Goal: Book appointment/travel/reservation

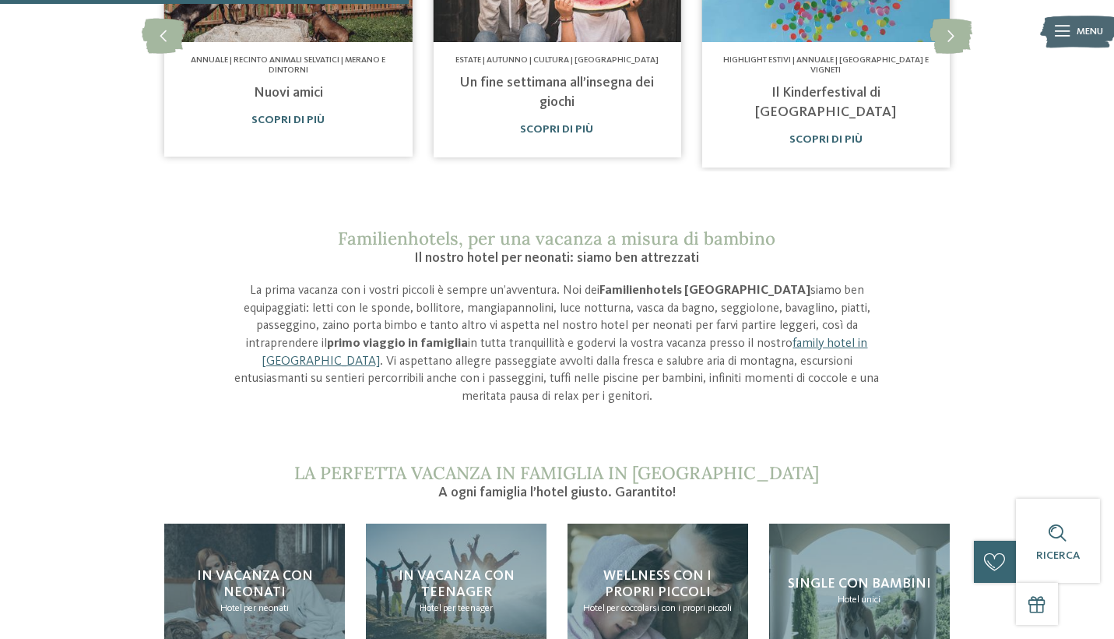
scroll to position [1096, 0]
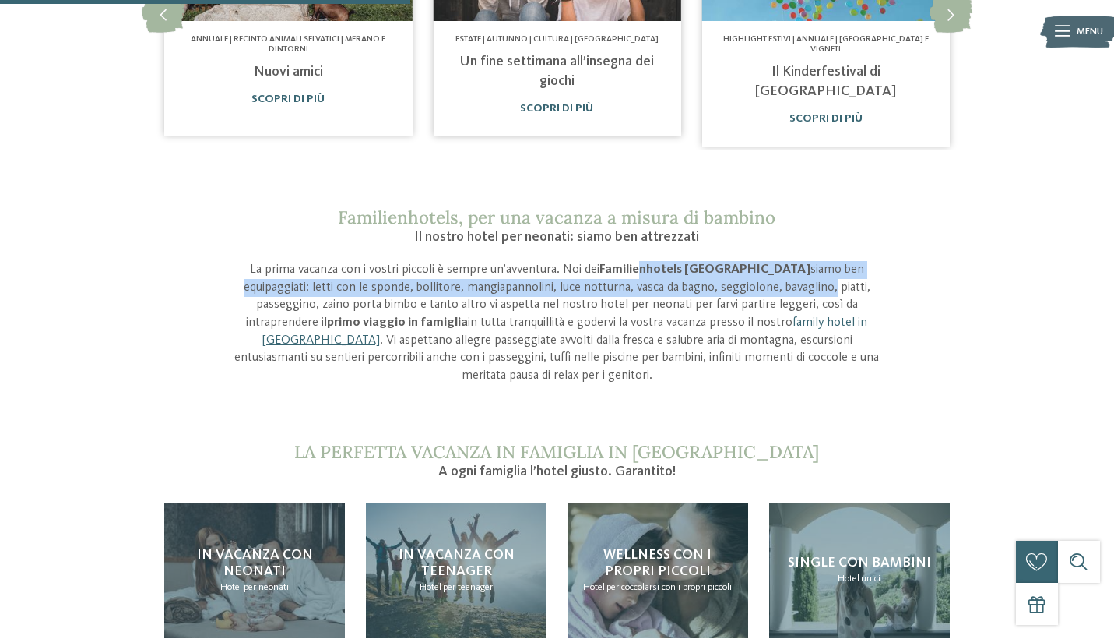
drag, startPoint x: 620, startPoint y: 238, endPoint x: 682, endPoint y: 253, distance: 64.2
click at [682, 261] on p "La prima vacanza con i vostri piccoli è sempre un’avventura. Noi dei Familienho…" at bounding box center [557, 323] width 667 height 124
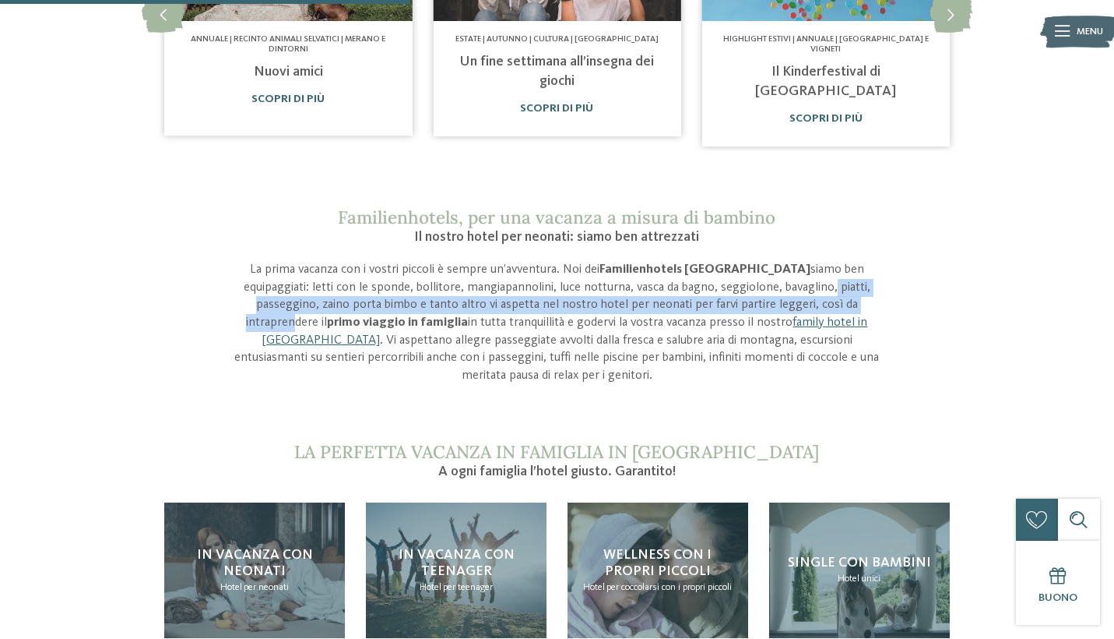
drag, startPoint x: 682, startPoint y: 253, endPoint x: 692, endPoint y: 271, distance: 20.6
click at [692, 270] on p "La prima vacanza con i vostri piccoli è sempre un’avventura. Noi dei Familienho…" at bounding box center [557, 323] width 667 height 124
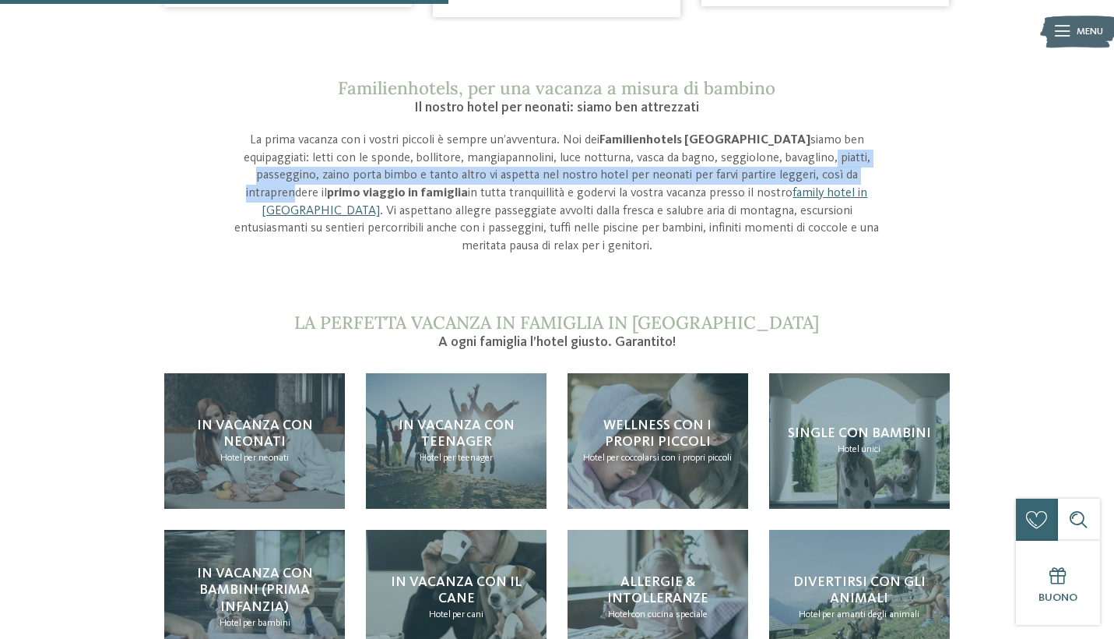
scroll to position [1253, 0]
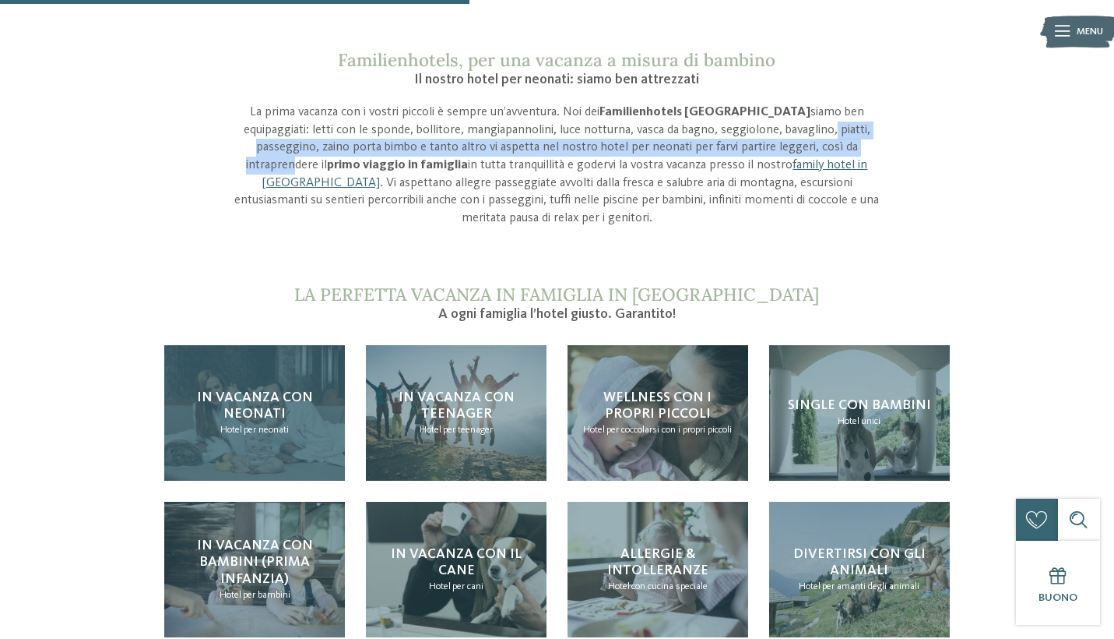
click at [237, 390] on span "In vacanza con neonati" at bounding box center [255, 405] width 116 height 31
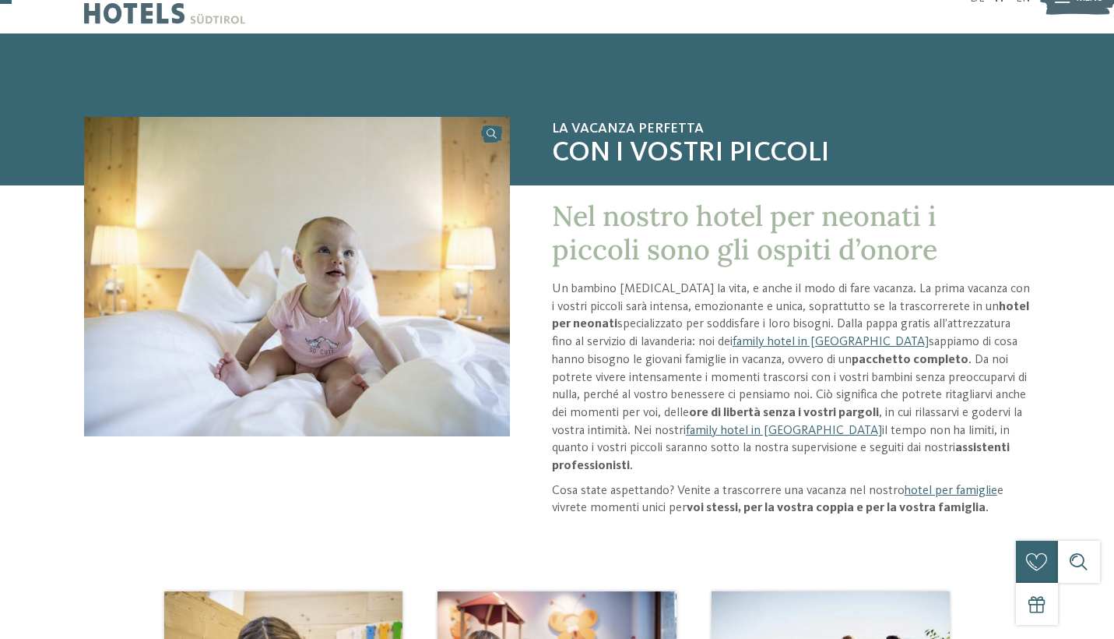
scroll to position [37, 0]
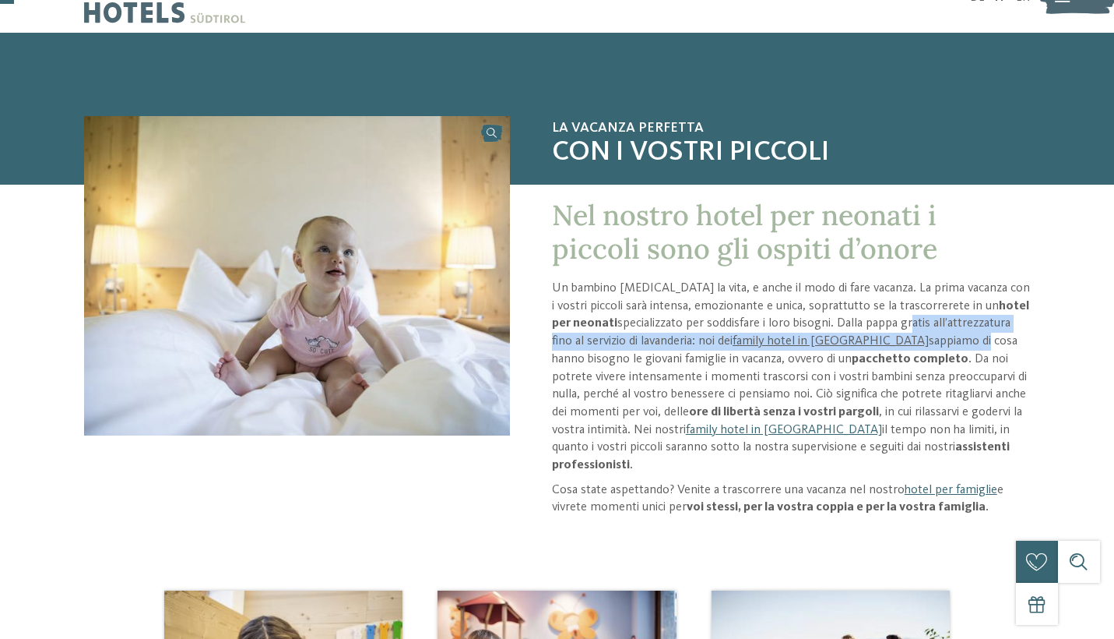
drag, startPoint x: 882, startPoint y: 319, endPoint x: 896, endPoint y: 342, distance: 26.2
click at [896, 342] on p "Un bambino cambia la vita, e anche il modo di fare vacanza. La prima vacanza co…" at bounding box center [791, 377] width 478 height 195
click at [895, 342] on p "Un bambino cambia la vita, e anche il modo di fare vacanza. La prima vacanza co…" at bounding box center [791, 377] width 478 height 195
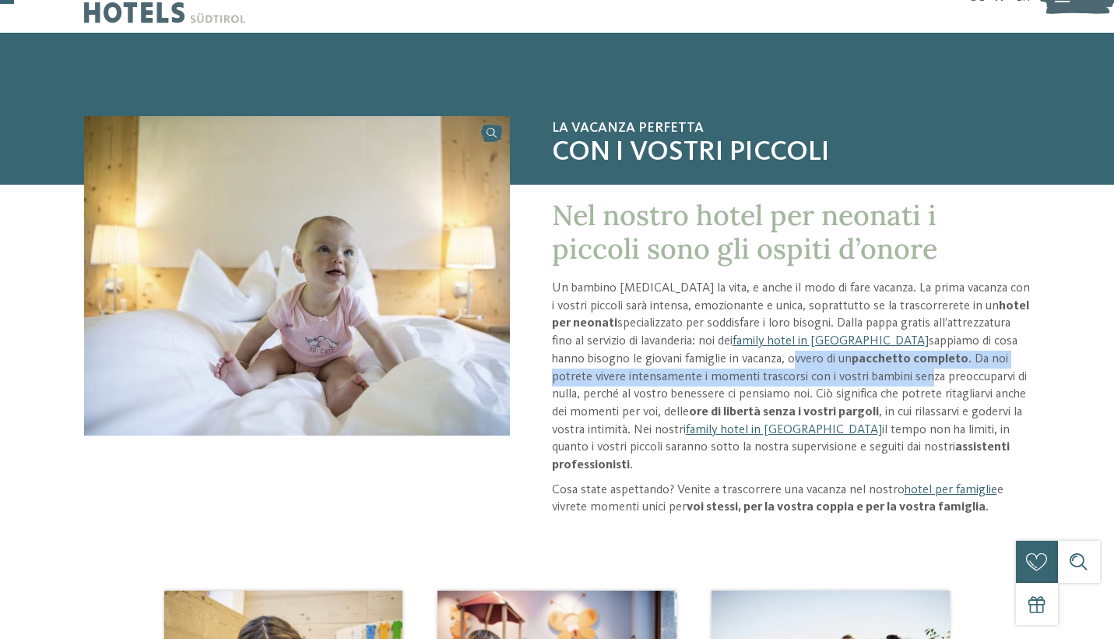
drag, startPoint x: 697, startPoint y: 355, endPoint x: 850, endPoint y: 374, distance: 153.8
click at [850, 375] on p "Un bambino cambia la vita, e anche il modo di fare vacanza. La prima vacanza co…" at bounding box center [791, 377] width 478 height 195
click at [850, 374] on p "Un bambino cambia la vita, e anche il modo di fare vacanza. La prima vacanza co…" at bounding box center [791, 377] width 478 height 195
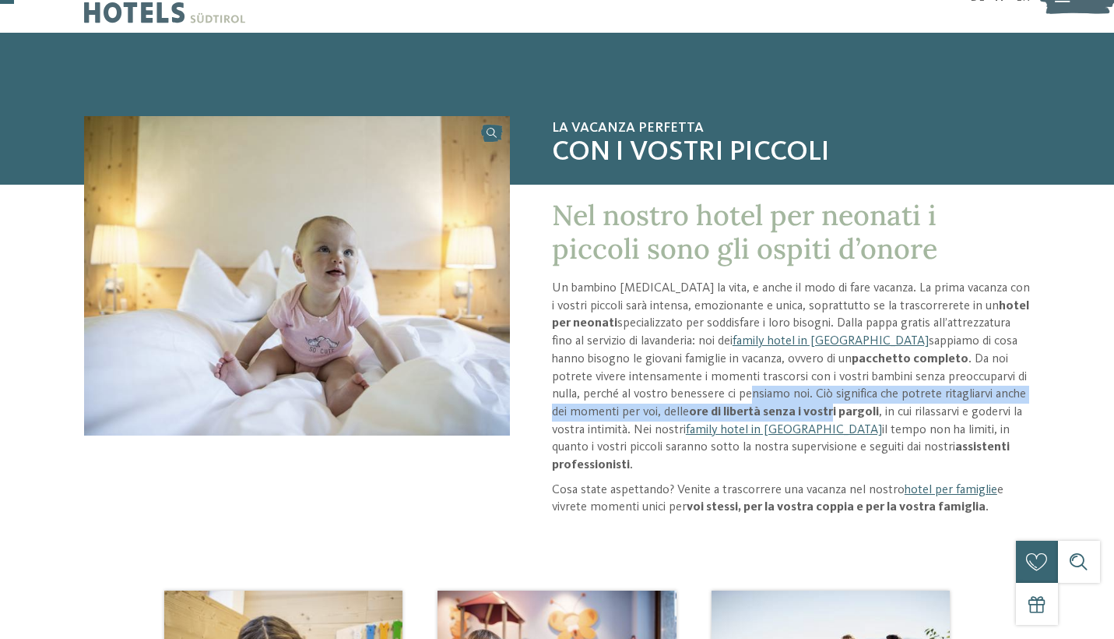
drag, startPoint x: 664, startPoint y: 383, endPoint x: 740, endPoint y: 404, distance: 78.4
click at [740, 404] on p "Un bambino cambia la vita, e anche il modo di fare vacanza. La prima vacanza co…" at bounding box center [791, 377] width 478 height 195
click at [740, 406] on strong "ore di libertà senza i vostri pargoli" at bounding box center [784, 412] width 190 height 12
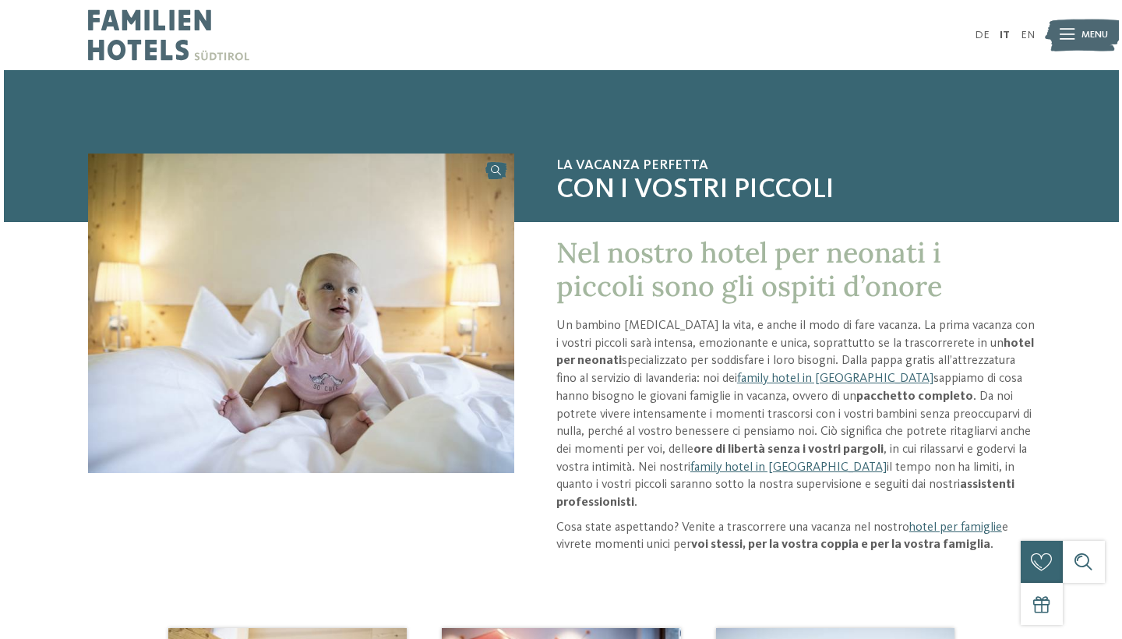
scroll to position [0, 0]
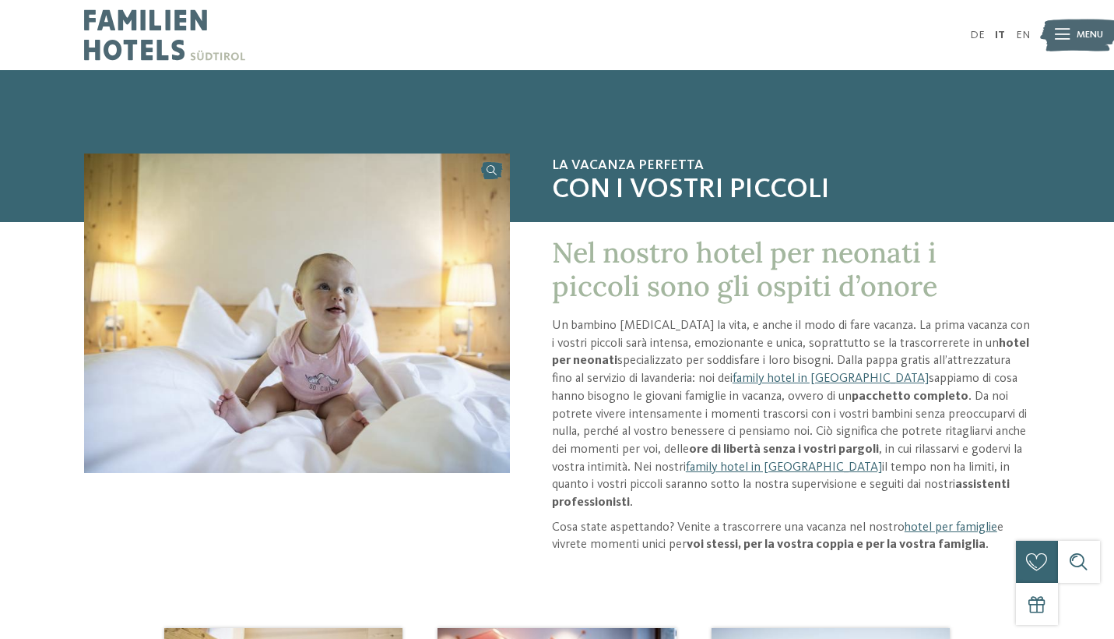
click at [1090, 43] on div "Menu" at bounding box center [1090, 35] width 26 height 35
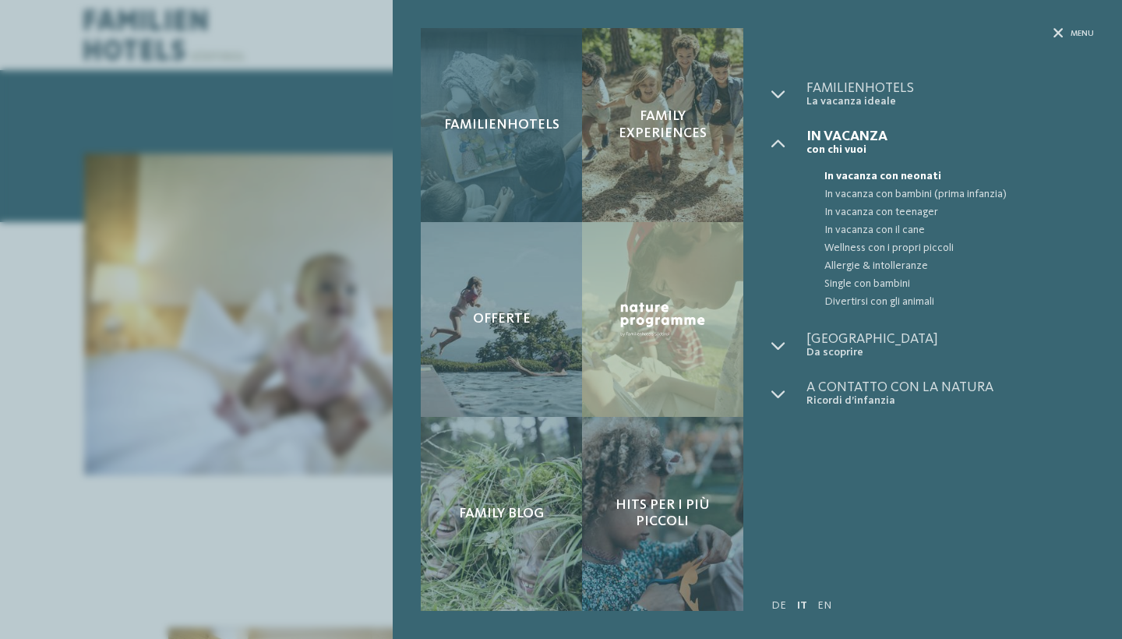
click at [523, 164] on div "Familienhotels" at bounding box center [501, 125] width 161 height 194
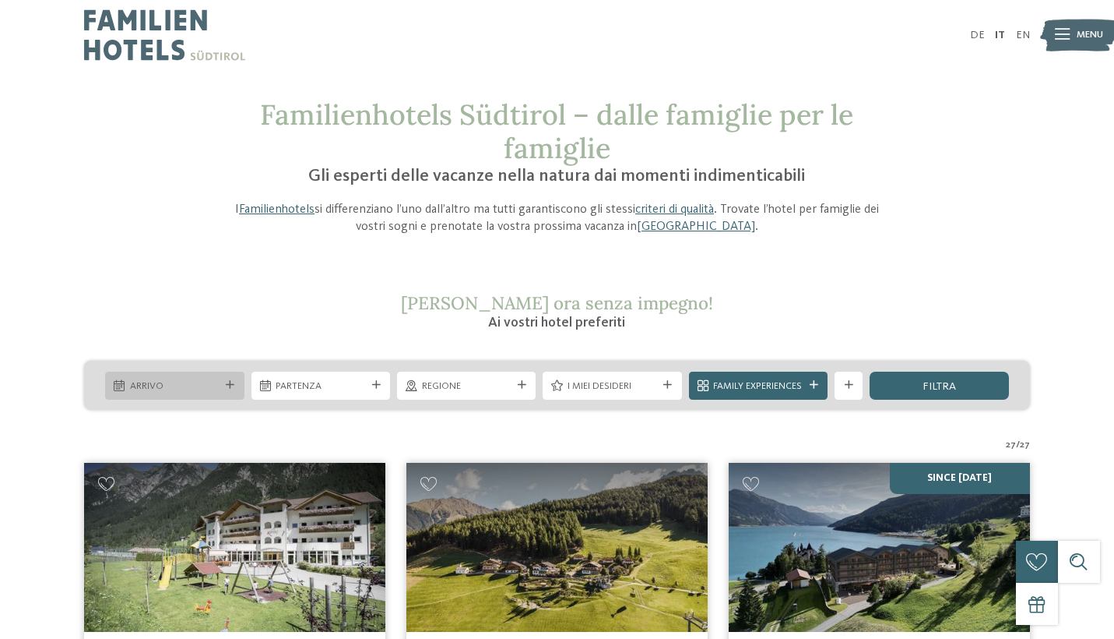
click at [214, 379] on span "Arrivo" at bounding box center [175, 386] width 90 height 14
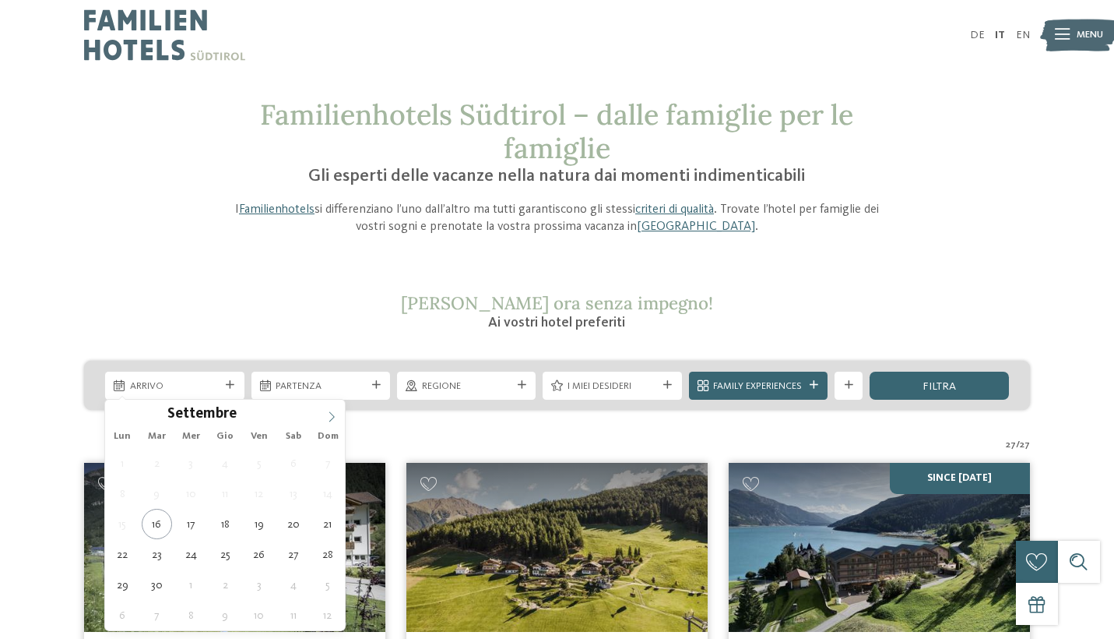
click at [327, 417] on icon at bounding box center [331, 416] width 11 height 11
click at [334, 413] on icon at bounding box center [331, 416] width 11 height 11
type div "26.12.2025"
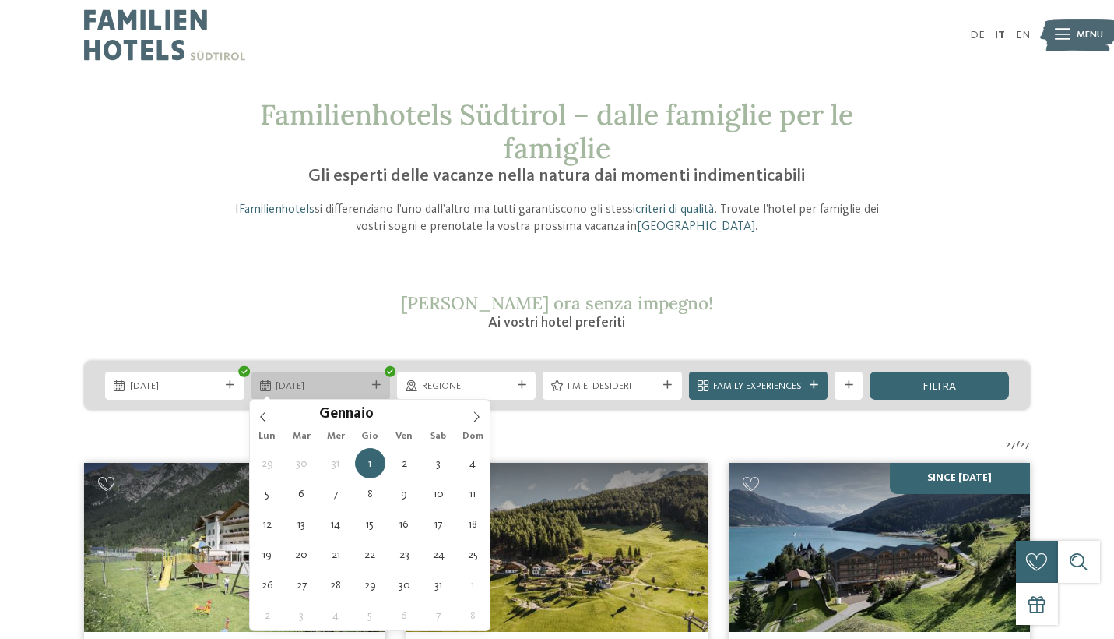
click at [332, 388] on span "01.01.2026" at bounding box center [321, 386] width 90 height 14
type div "02.01.2026"
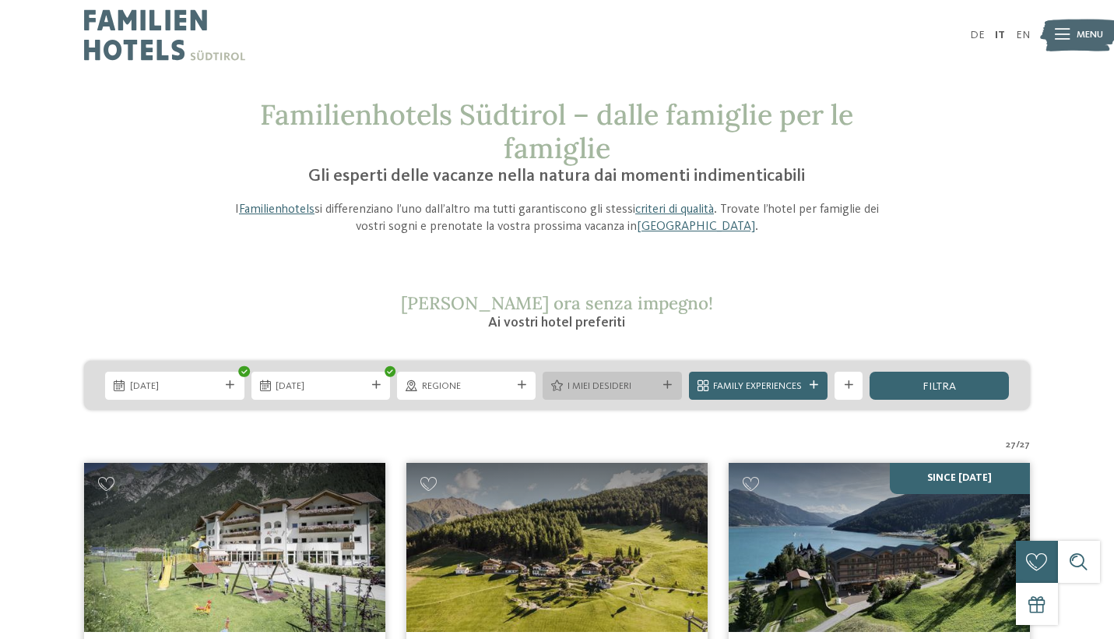
click at [606, 380] on span "I miei desideri" at bounding box center [613, 386] width 90 height 14
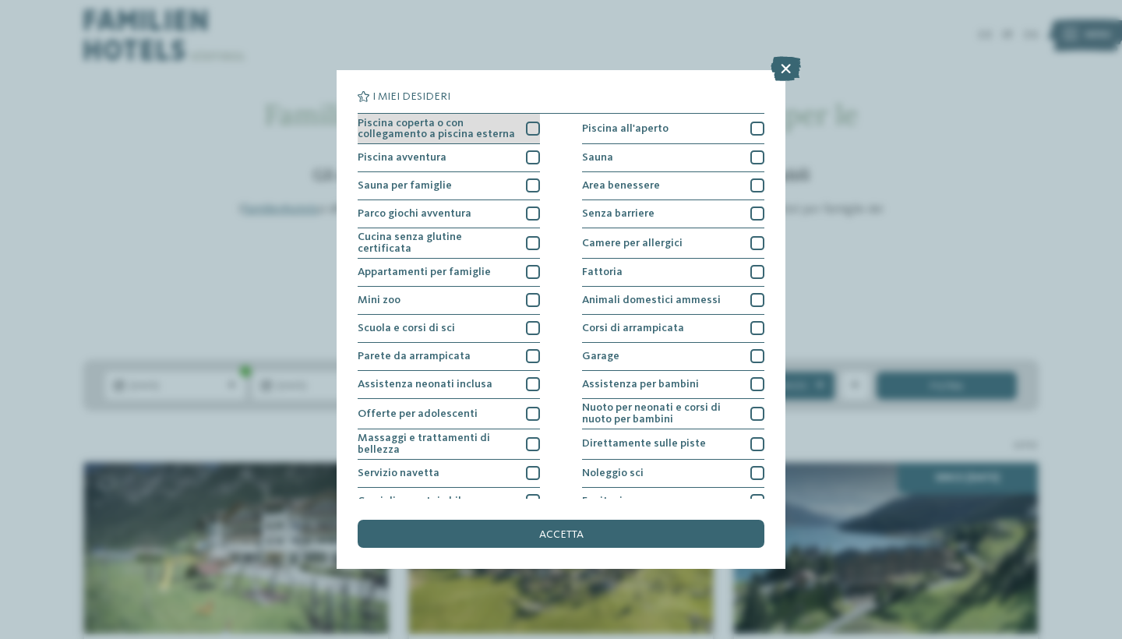
click at [530, 129] on div at bounding box center [533, 128] width 14 height 14
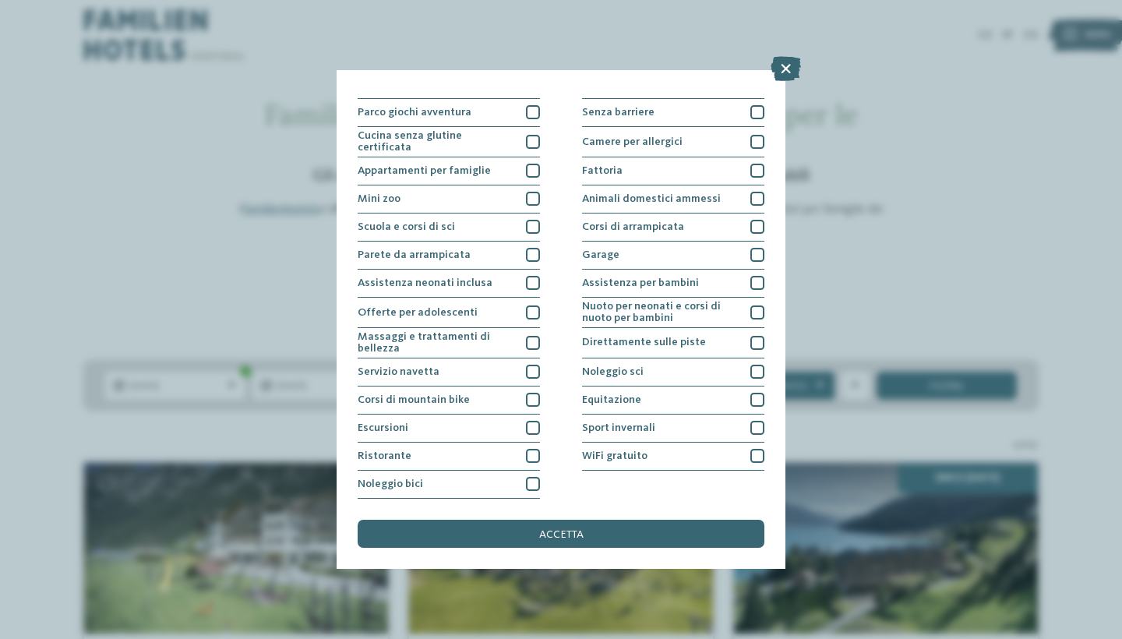
scroll to position [237, 0]
click at [755, 336] on div at bounding box center [757, 343] width 14 height 14
click at [436, 277] on span "Assistenza neonati inclusa" at bounding box center [424, 282] width 135 height 11
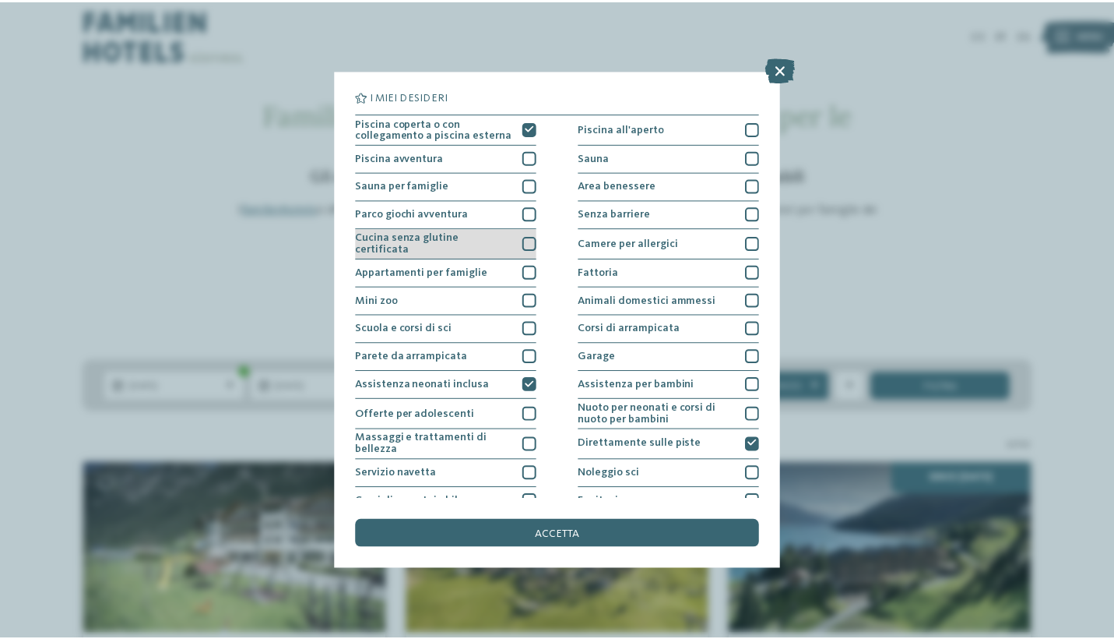
scroll to position [0, 0]
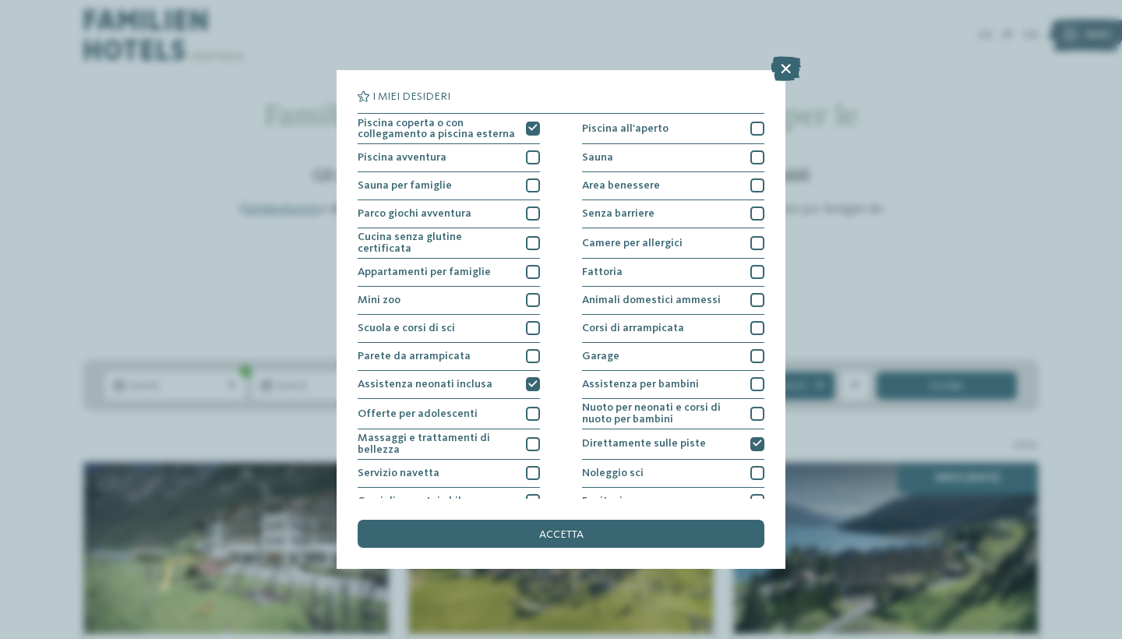
click at [539, 378] on div "I miei desideri Piscina coperta o con collegamento a piscina esterna Piscina al…" at bounding box center [560, 319] width 407 height 456
click at [541, 529] on span "accetta" at bounding box center [561, 534] width 44 height 11
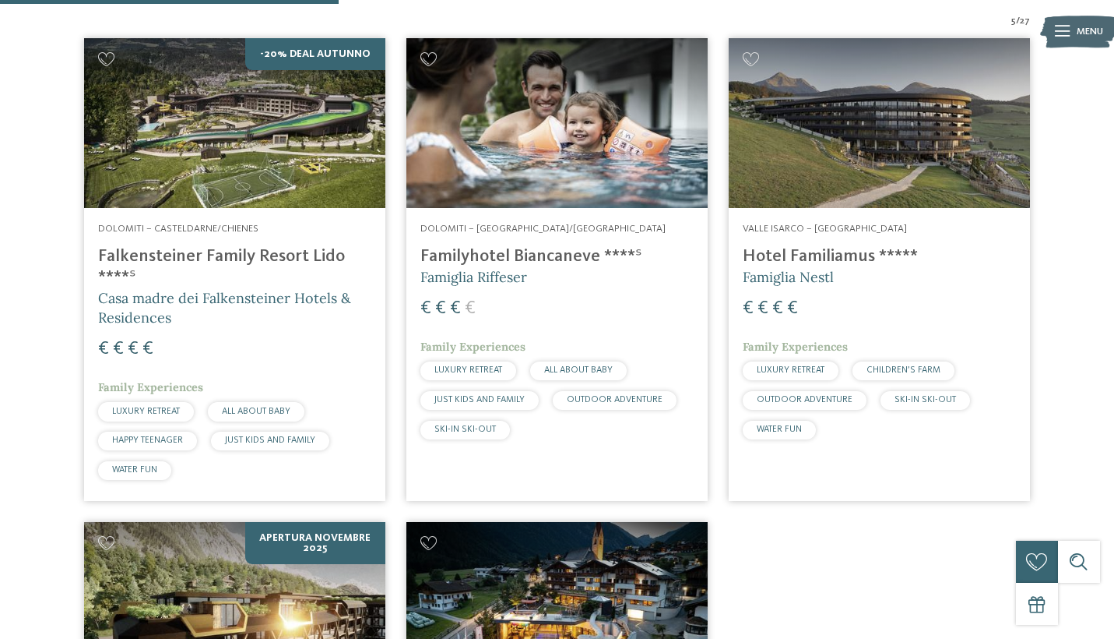
scroll to position [508, 0]
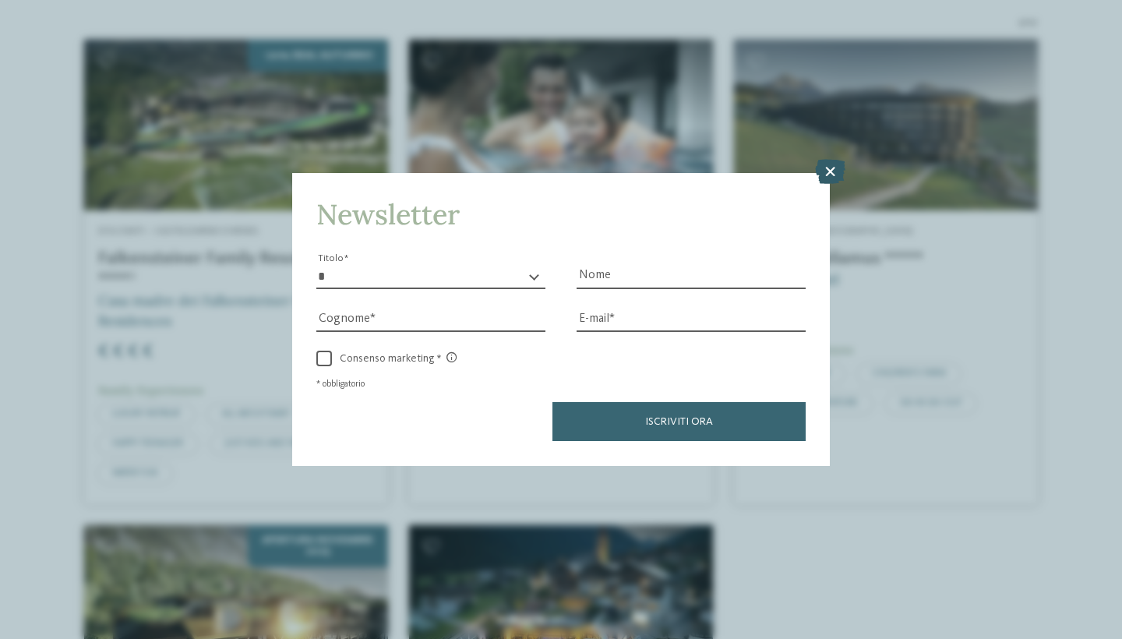
click at [833, 160] on icon at bounding box center [830, 172] width 30 height 25
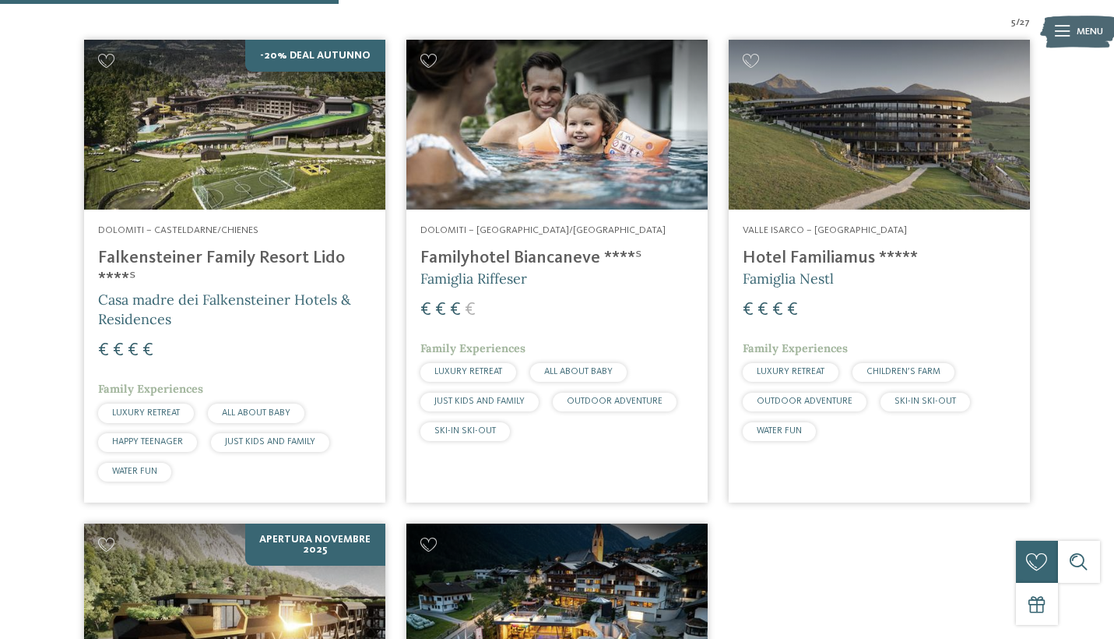
click at [562, 253] on h4 "Familyhotel Biancaneve ****ˢ" at bounding box center [557, 258] width 273 height 21
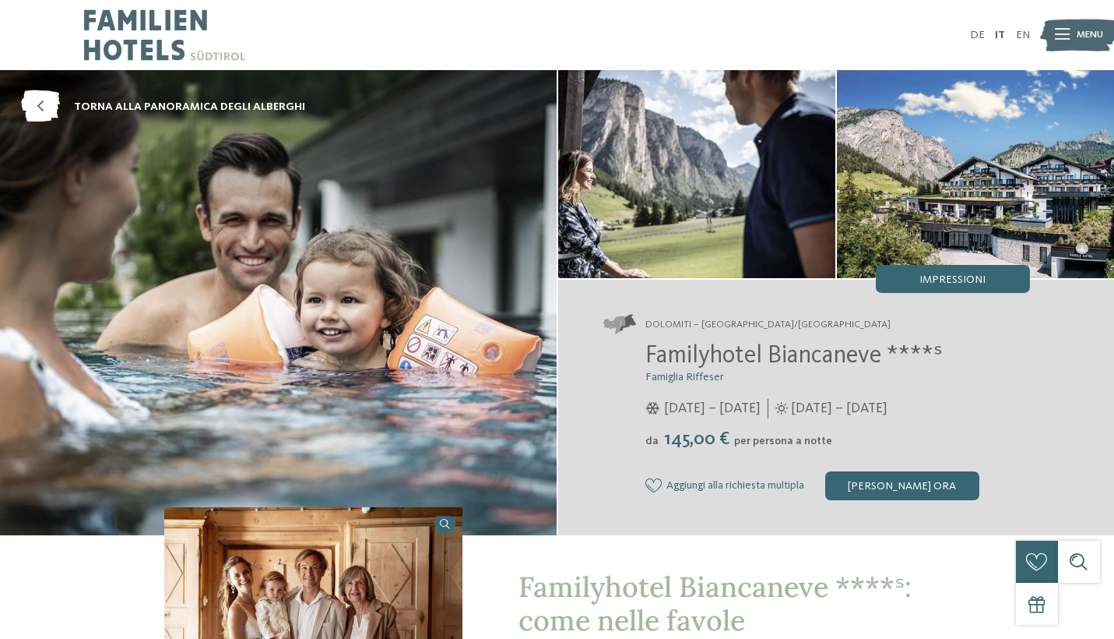
click at [439, 314] on img at bounding box center [278, 302] width 557 height 464
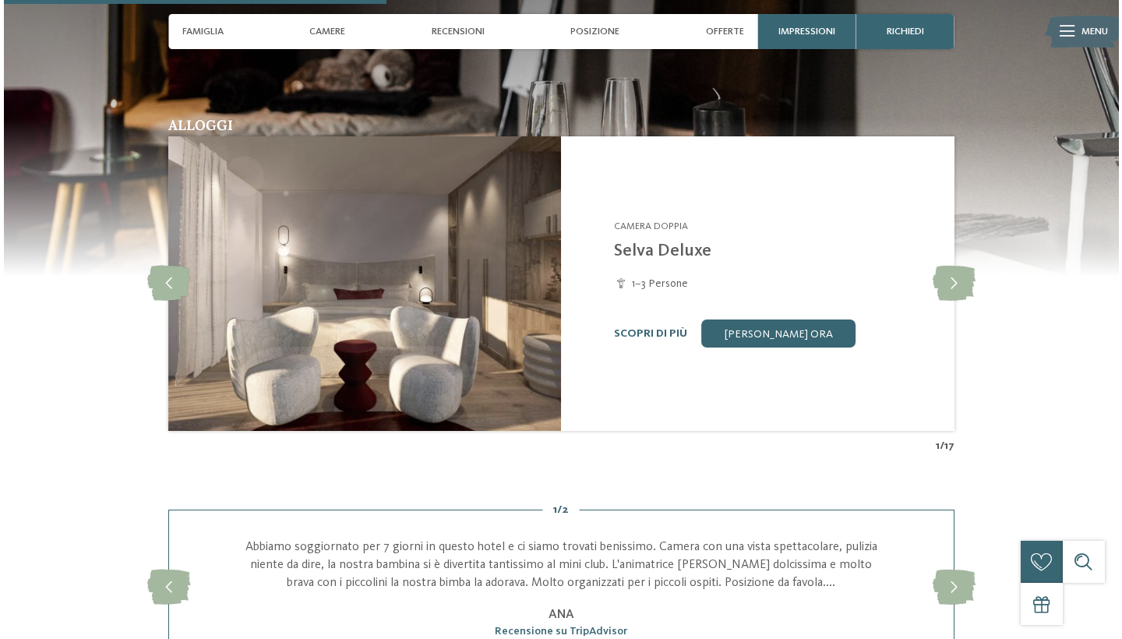
scroll to position [1321, 0]
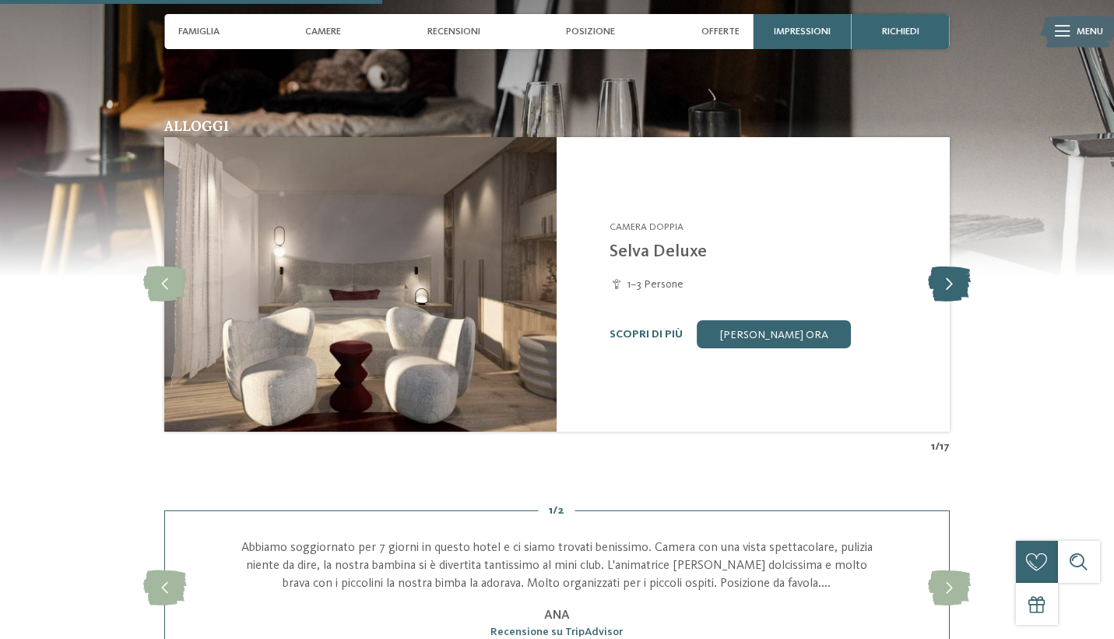
click at [946, 271] on icon at bounding box center [949, 284] width 43 height 35
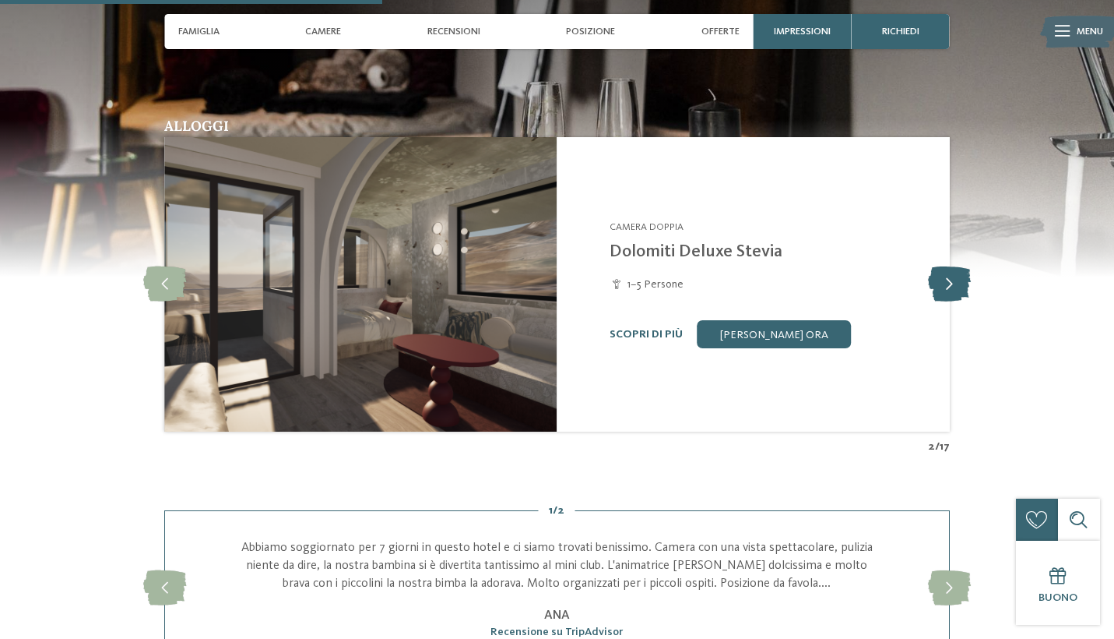
click at [946, 271] on icon at bounding box center [949, 284] width 43 height 35
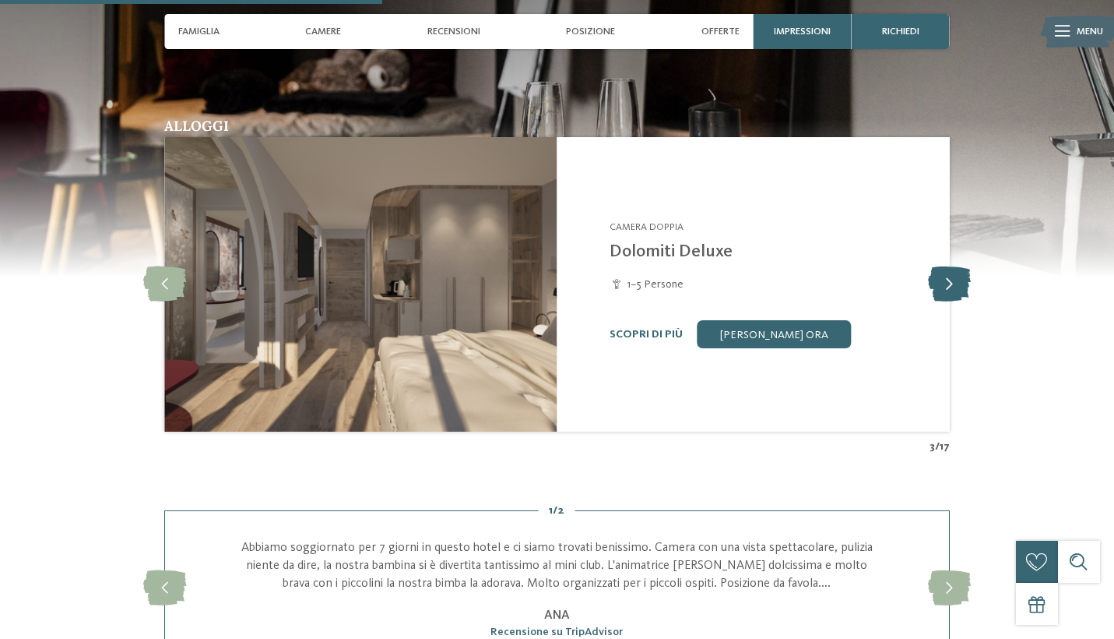
click at [946, 271] on icon at bounding box center [949, 284] width 43 height 35
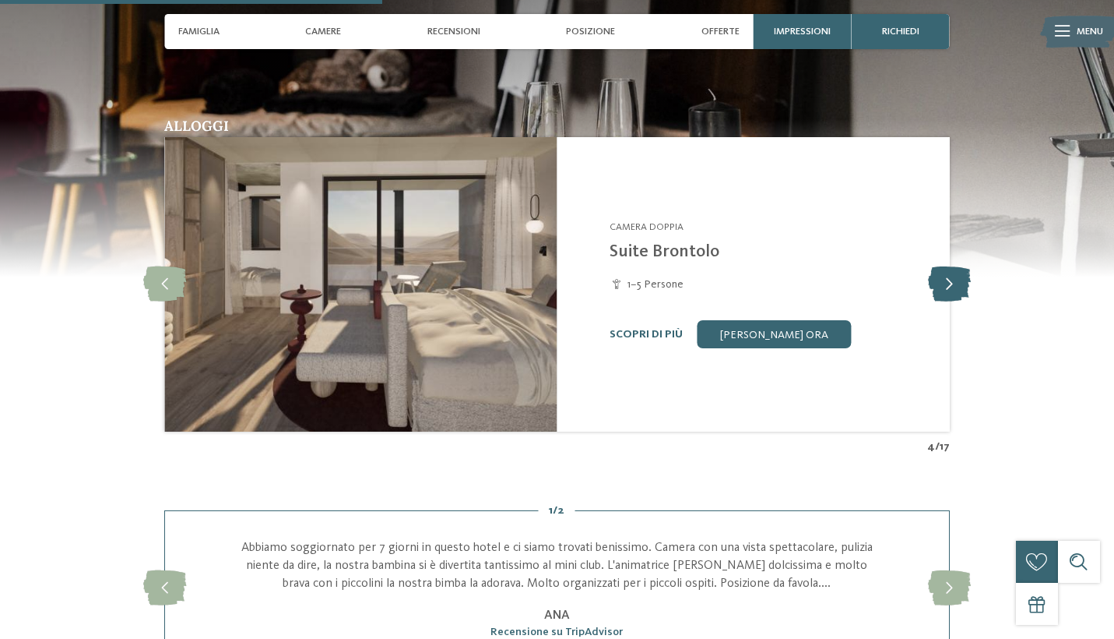
click at [946, 271] on icon at bounding box center [949, 284] width 43 height 35
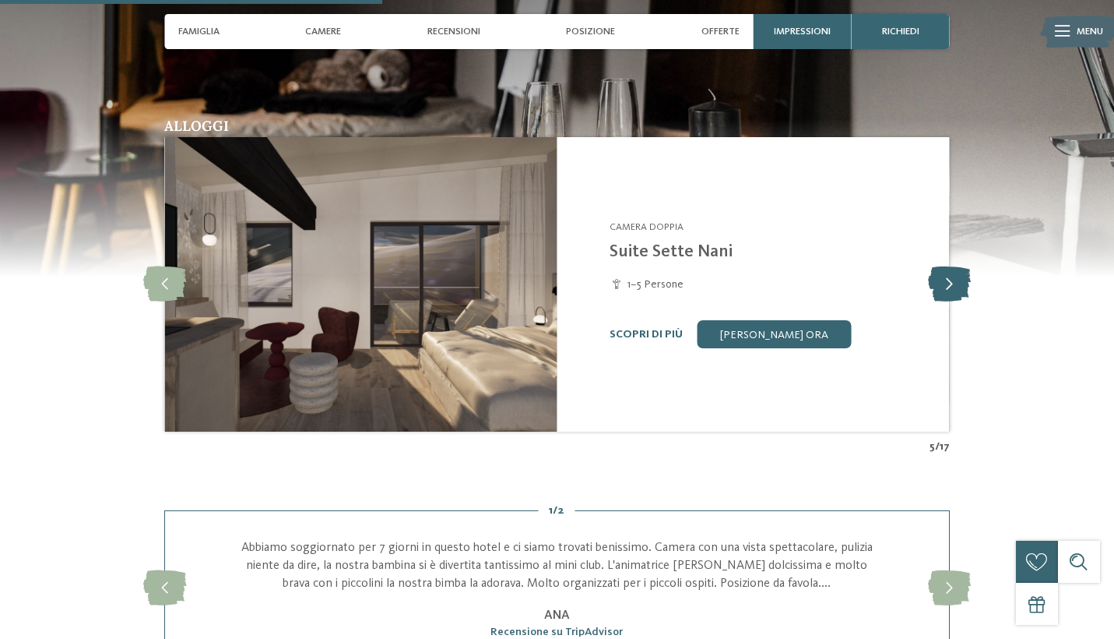
click at [946, 271] on icon at bounding box center [949, 284] width 43 height 35
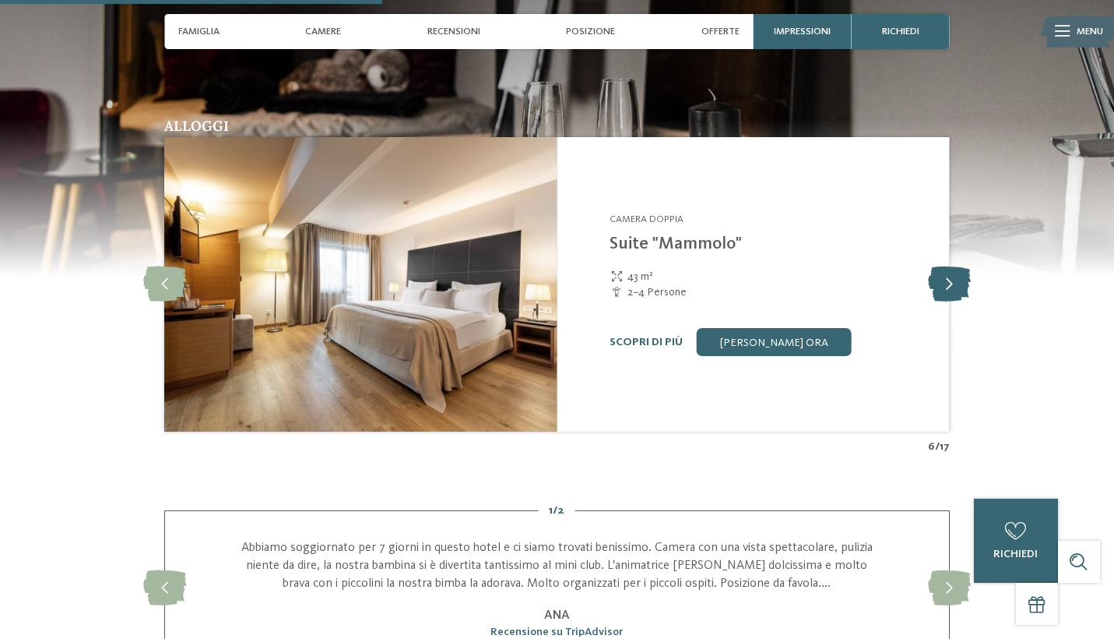
click at [946, 271] on icon at bounding box center [949, 284] width 43 height 35
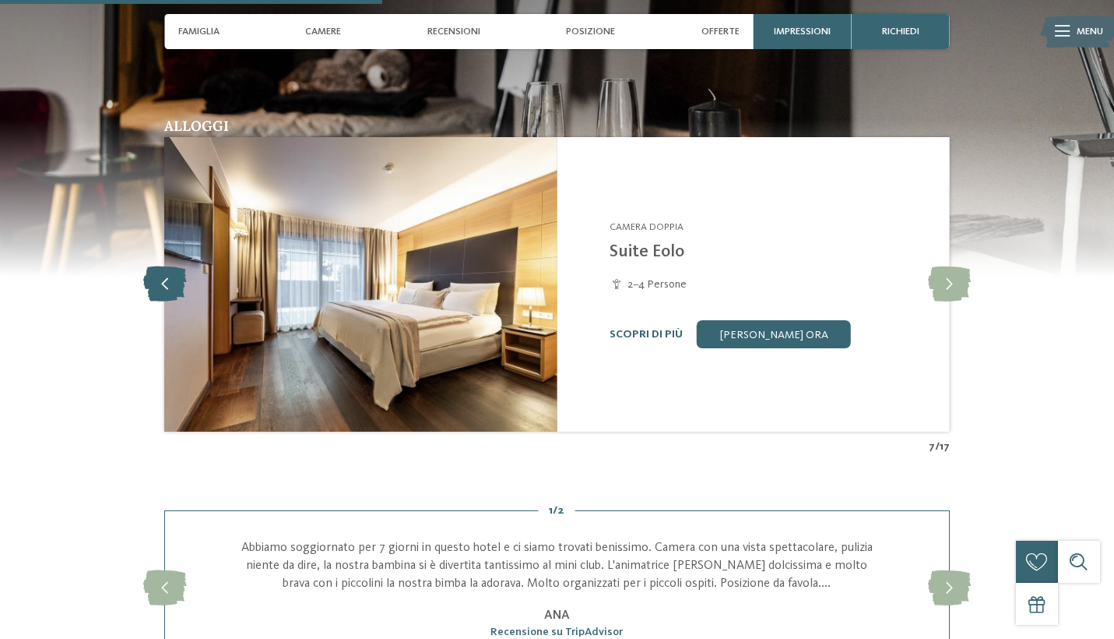
click at [158, 270] on icon at bounding box center [164, 284] width 43 height 35
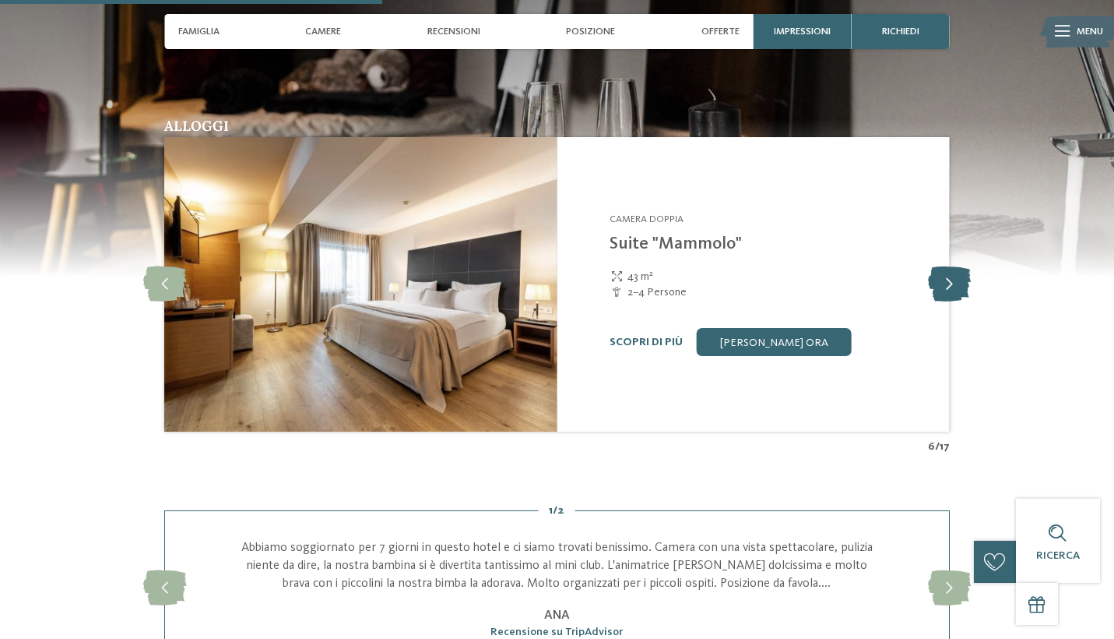
click at [943, 279] on icon at bounding box center [949, 284] width 43 height 35
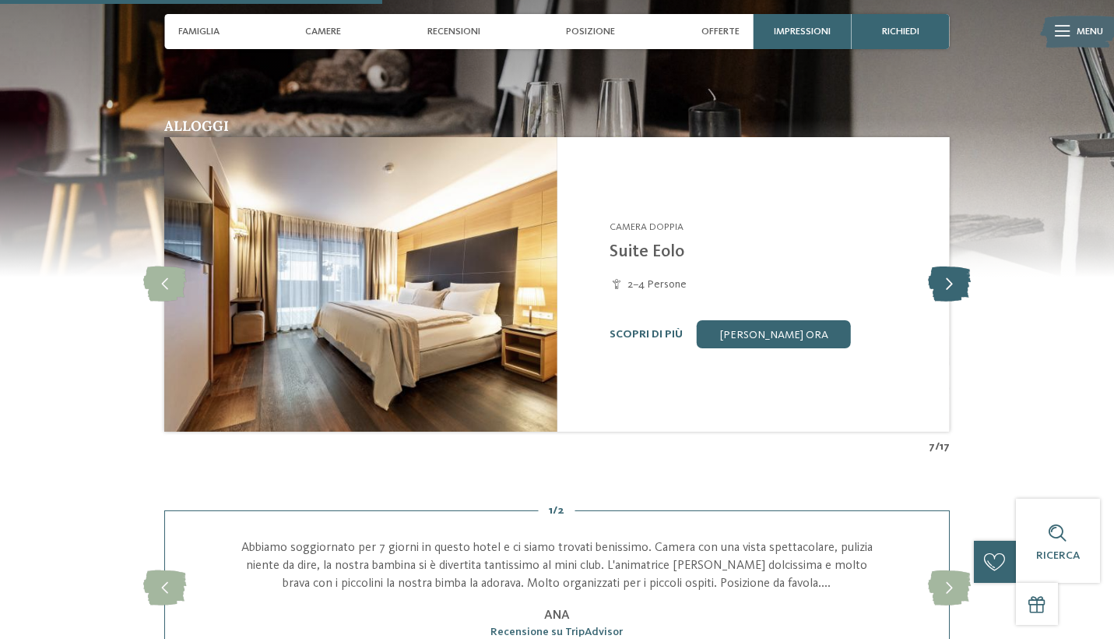
click at [943, 279] on icon at bounding box center [949, 284] width 43 height 35
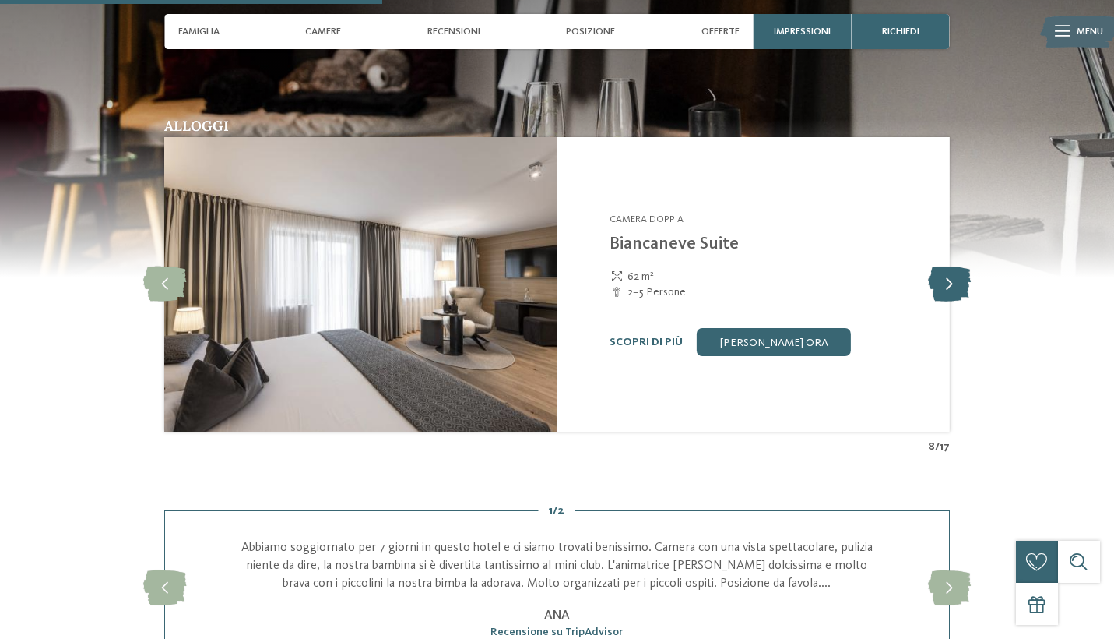
click at [943, 279] on icon at bounding box center [949, 284] width 43 height 35
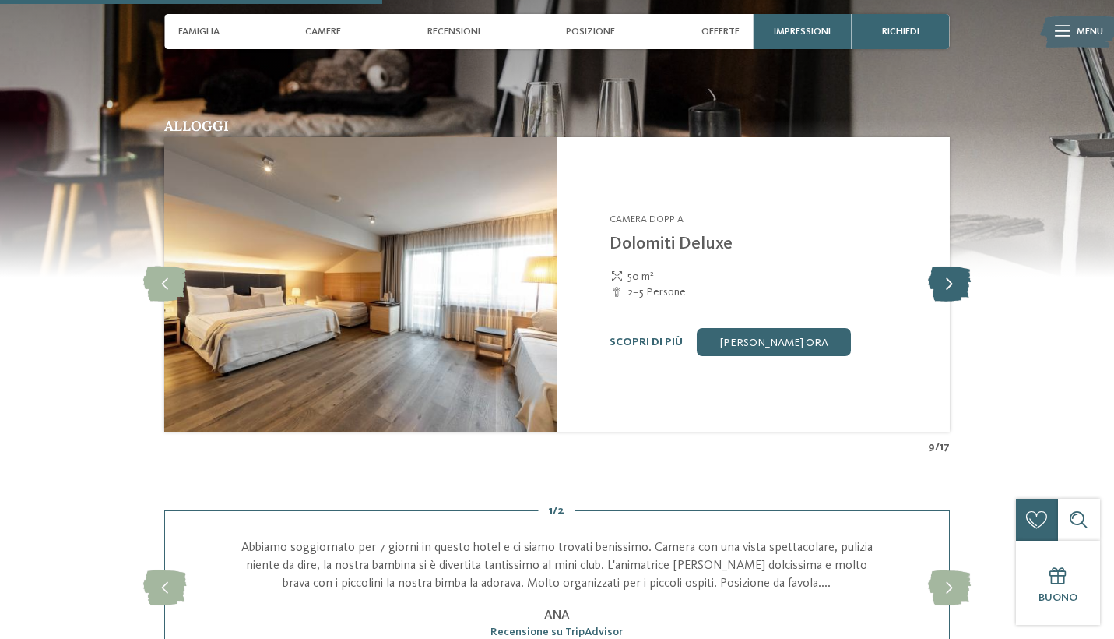
click at [943, 279] on icon at bounding box center [949, 284] width 43 height 35
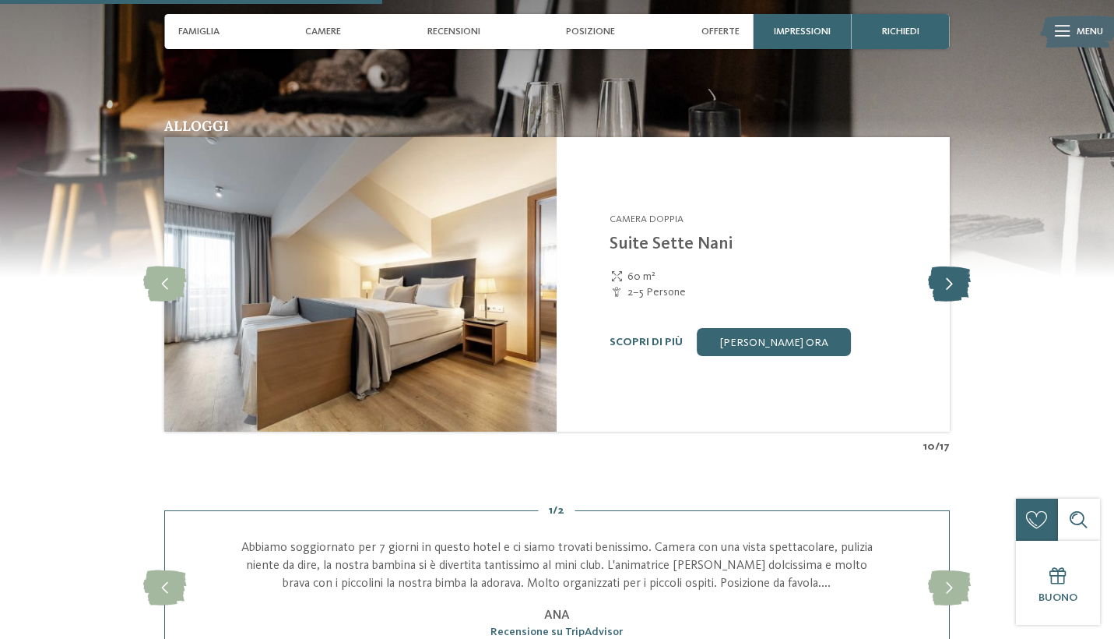
click at [943, 279] on icon at bounding box center [949, 284] width 43 height 35
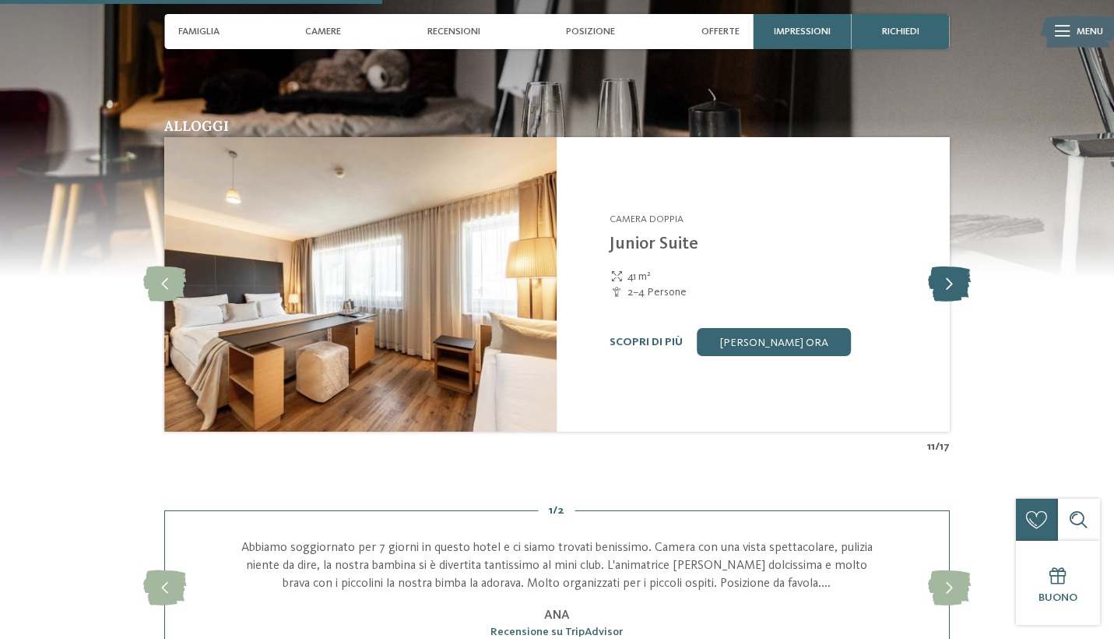
click at [943, 279] on icon at bounding box center [949, 284] width 43 height 35
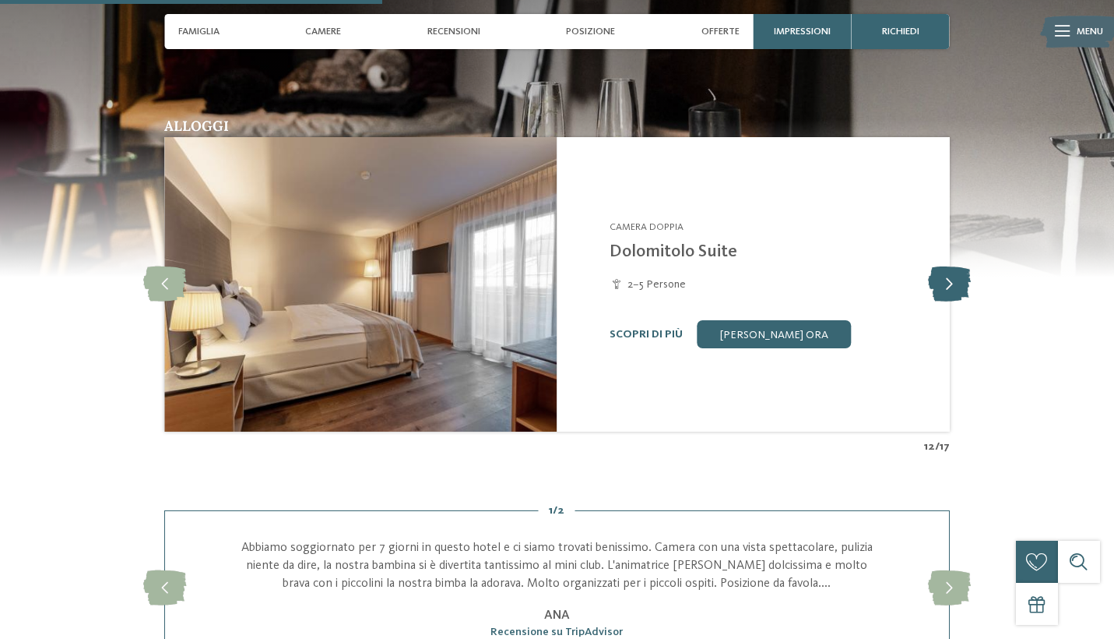
click at [943, 279] on icon at bounding box center [949, 284] width 43 height 35
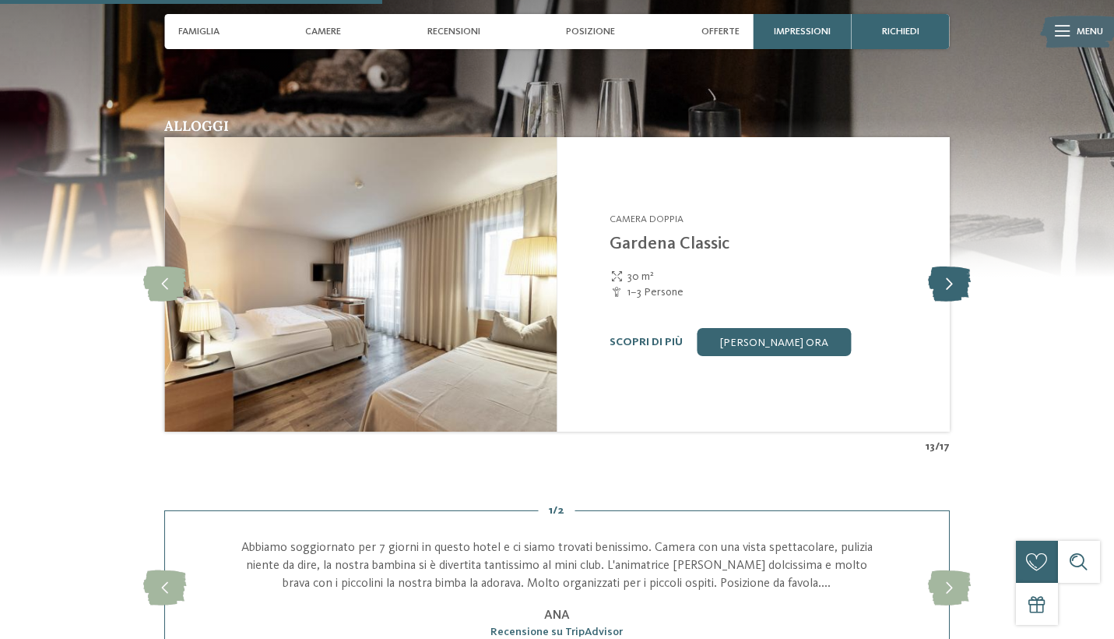
click at [943, 279] on icon at bounding box center [949, 284] width 43 height 35
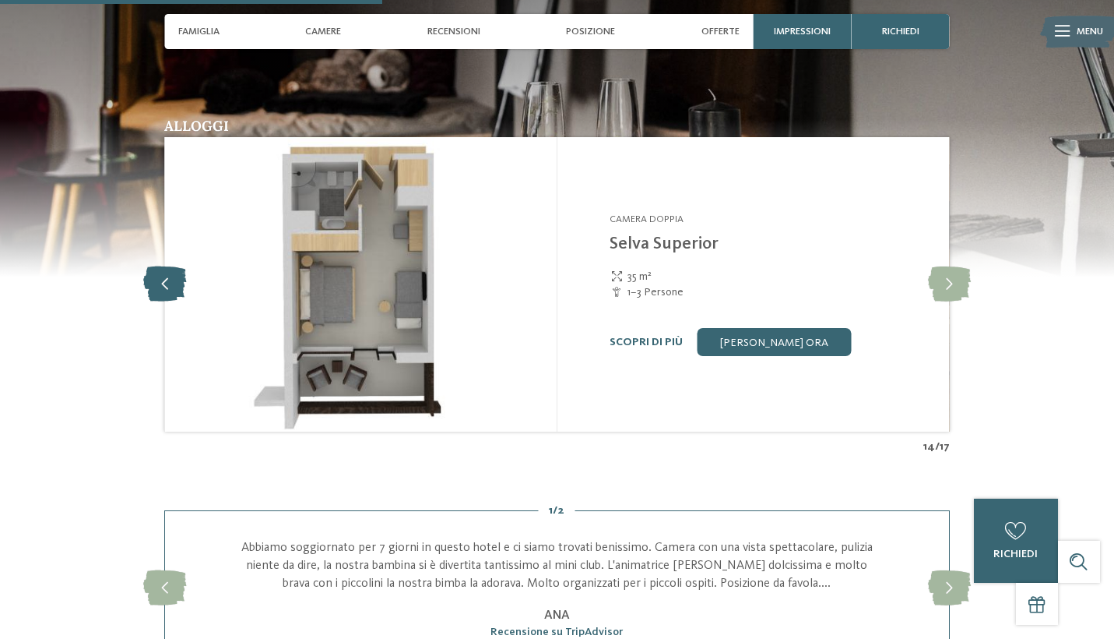
click at [157, 267] on icon at bounding box center [164, 284] width 43 height 35
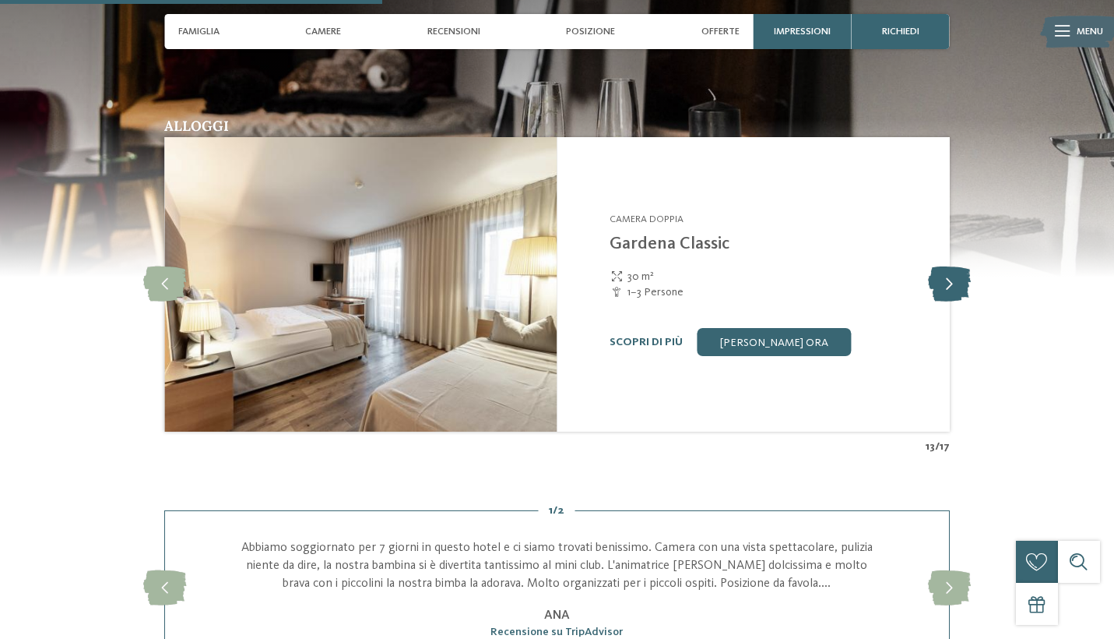
click at [953, 277] on icon at bounding box center [949, 284] width 43 height 35
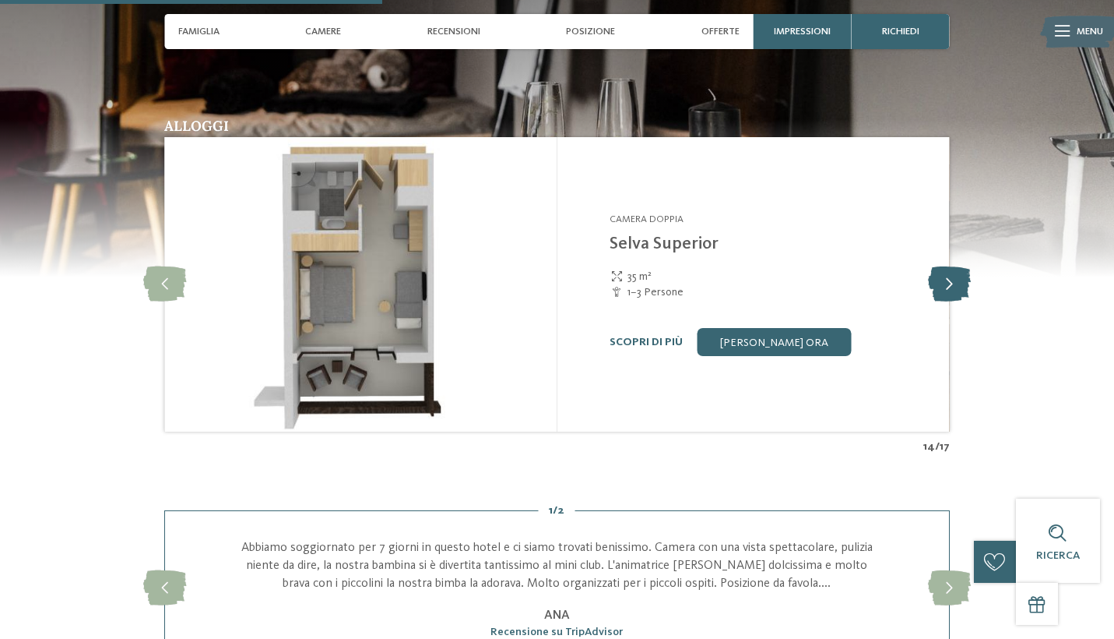
click at [953, 277] on icon at bounding box center [949, 284] width 43 height 35
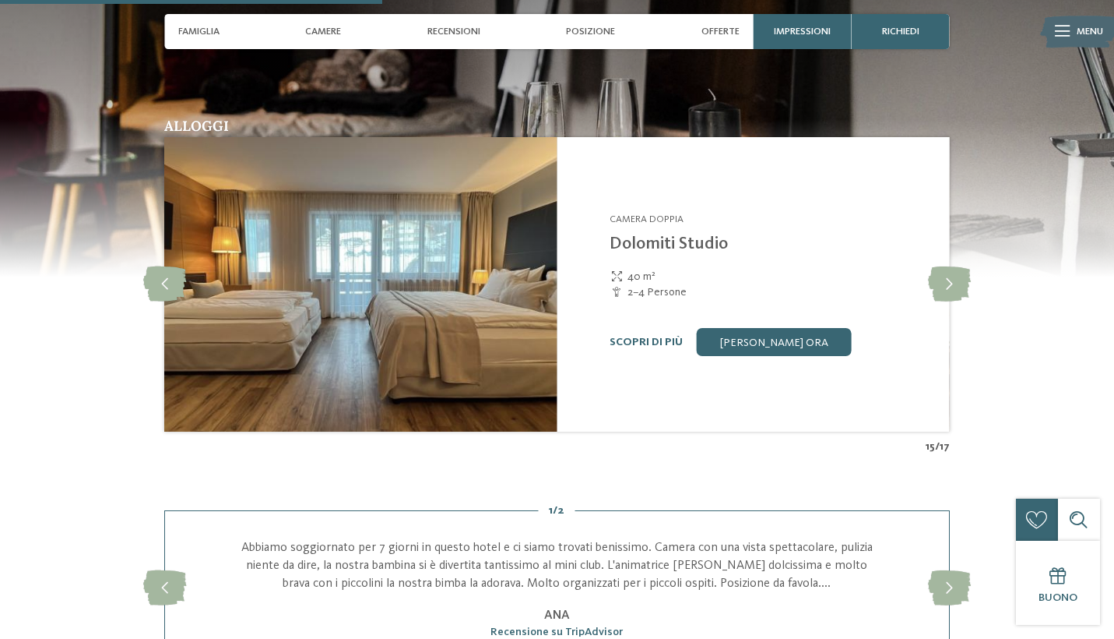
click at [664, 235] on link "Dolomiti Studio" at bounding box center [669, 243] width 118 height 17
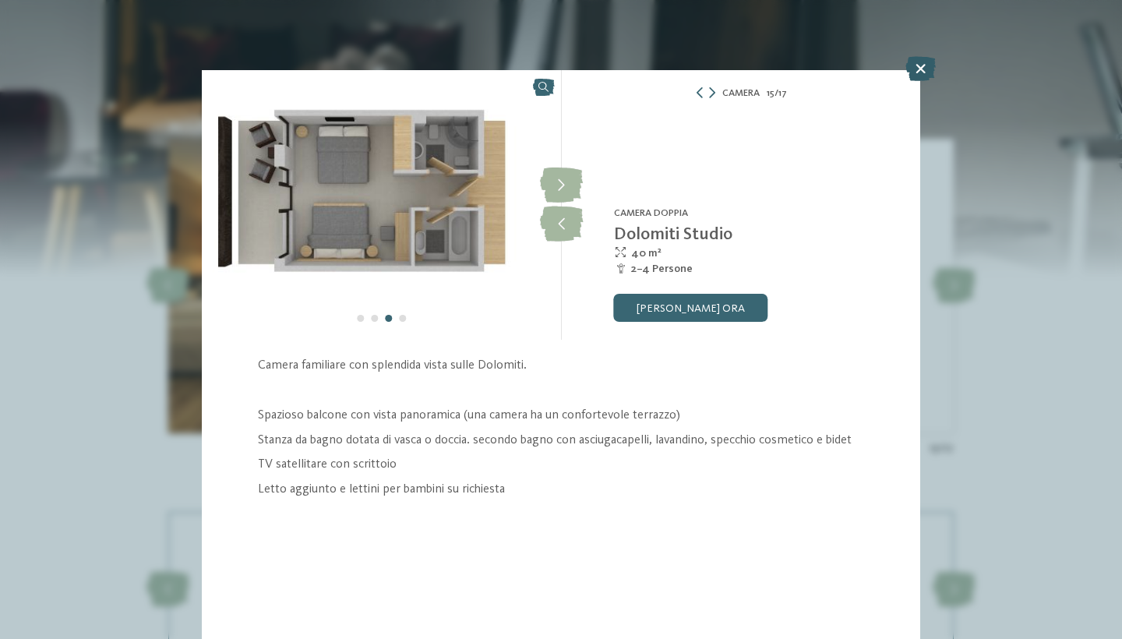
click at [917, 76] on icon at bounding box center [920, 68] width 30 height 25
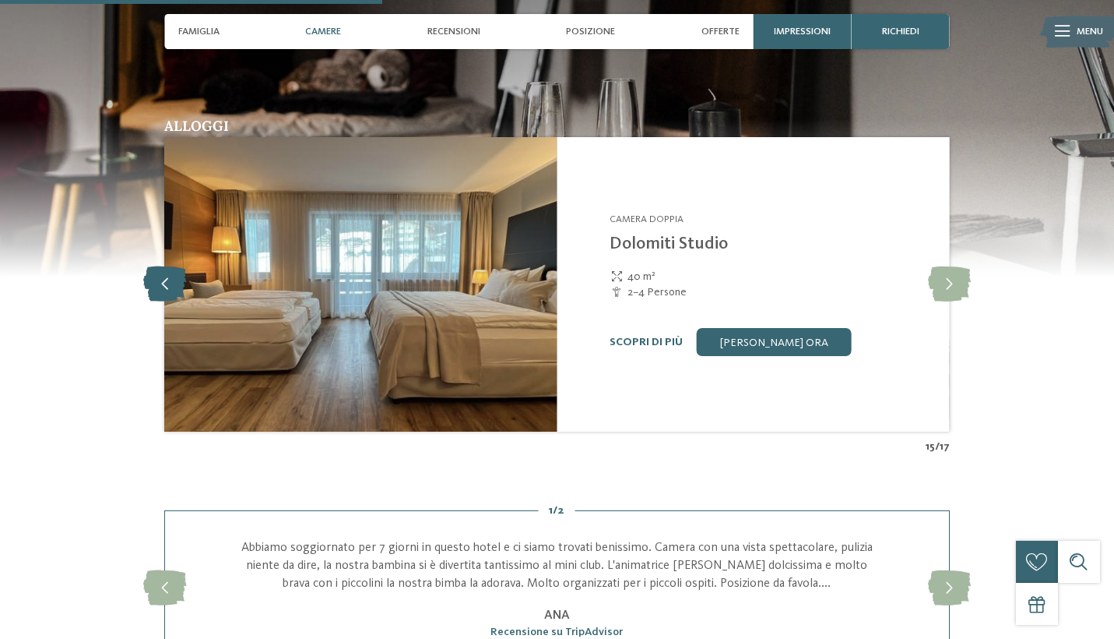
click at [152, 273] on icon at bounding box center [164, 284] width 43 height 35
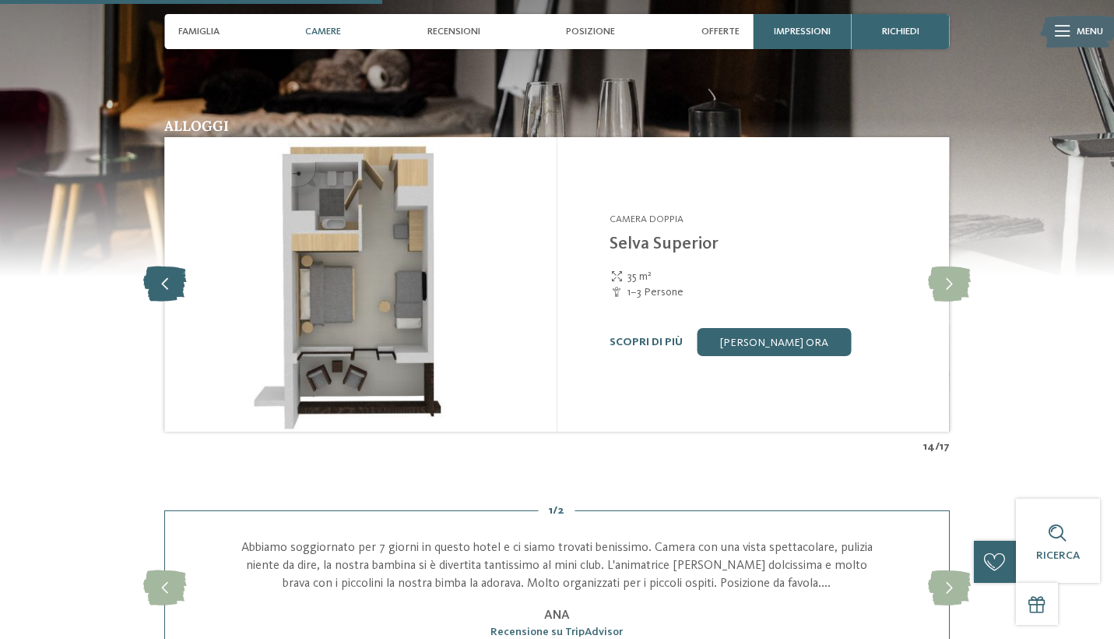
click at [152, 273] on icon at bounding box center [164, 284] width 43 height 35
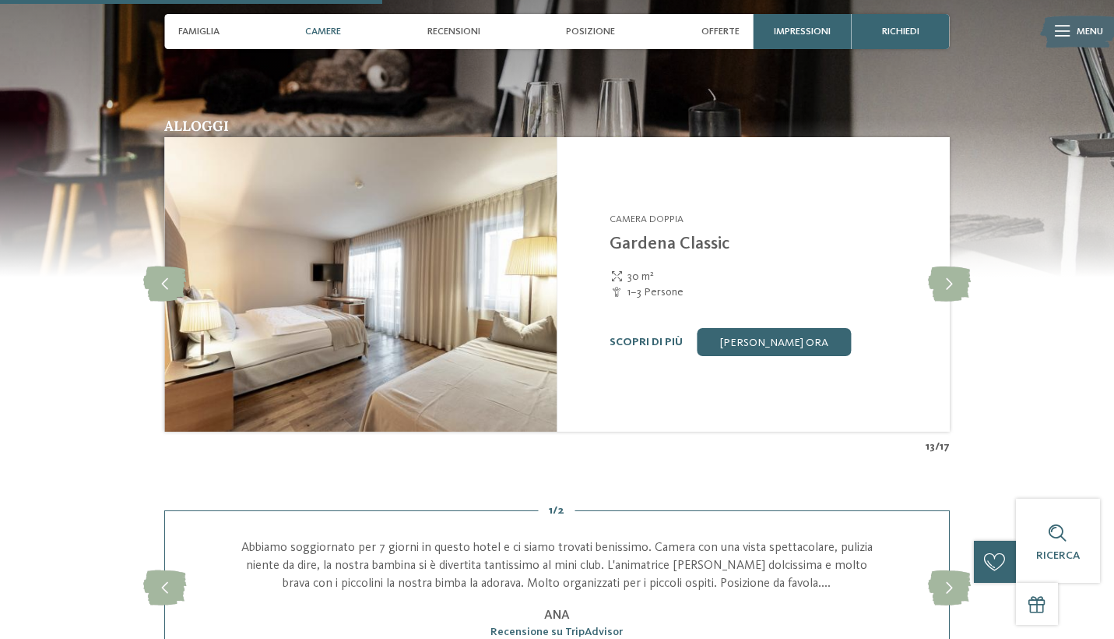
click at [530, 249] on img at bounding box center [360, 284] width 393 height 294
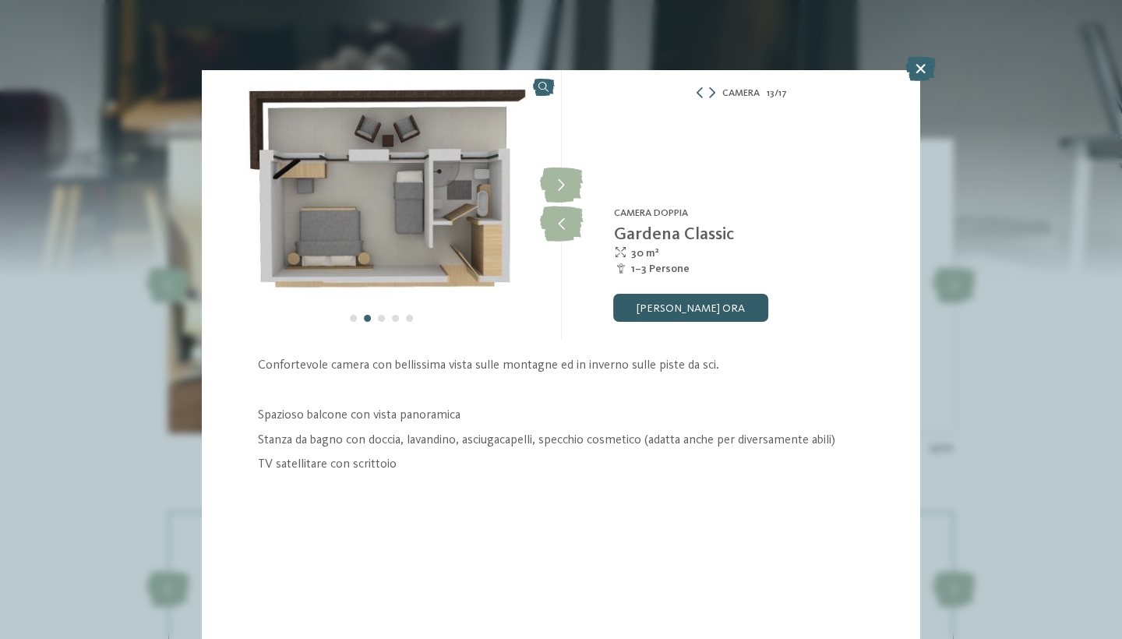
click at [694, 311] on link "[PERSON_NAME] ora" at bounding box center [691, 308] width 154 height 28
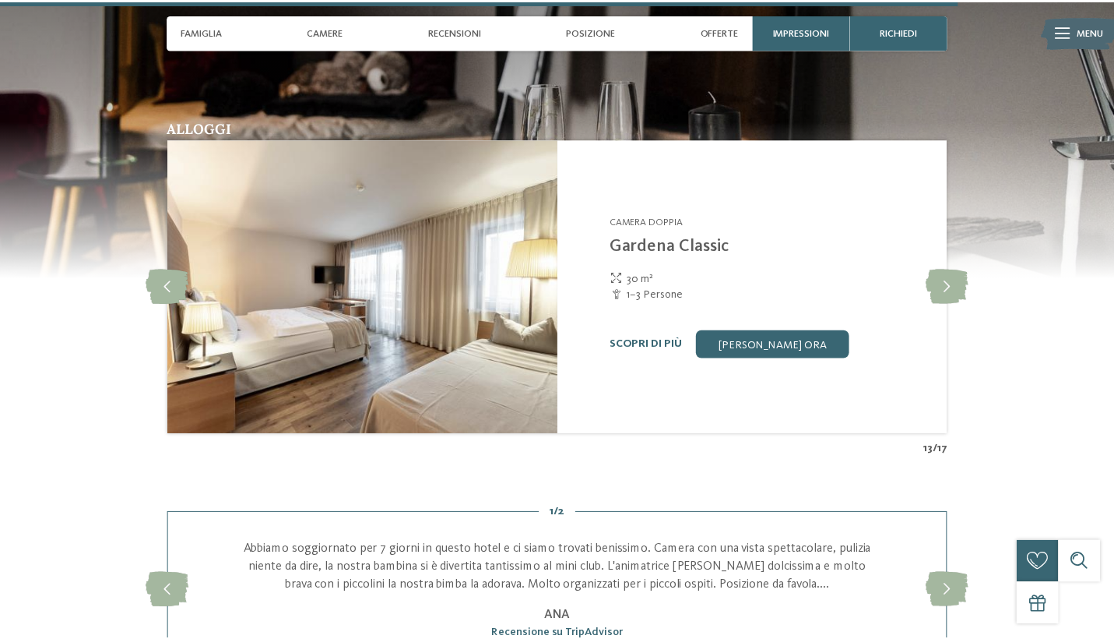
scroll to position [2546, 0]
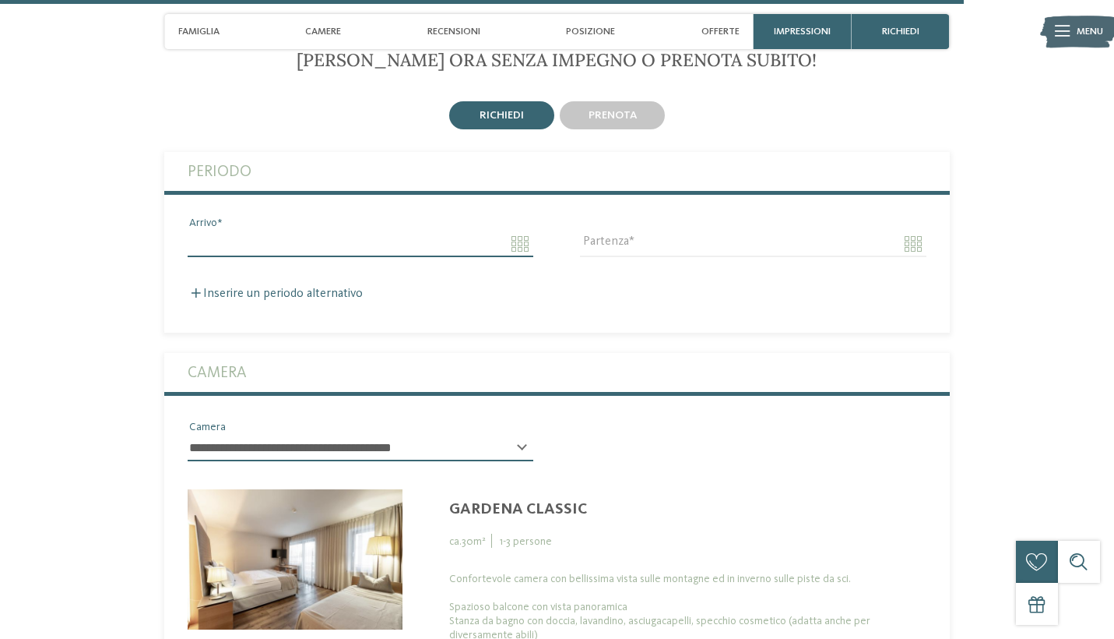
click at [525, 231] on input "Arrivo" at bounding box center [361, 244] width 346 height 26
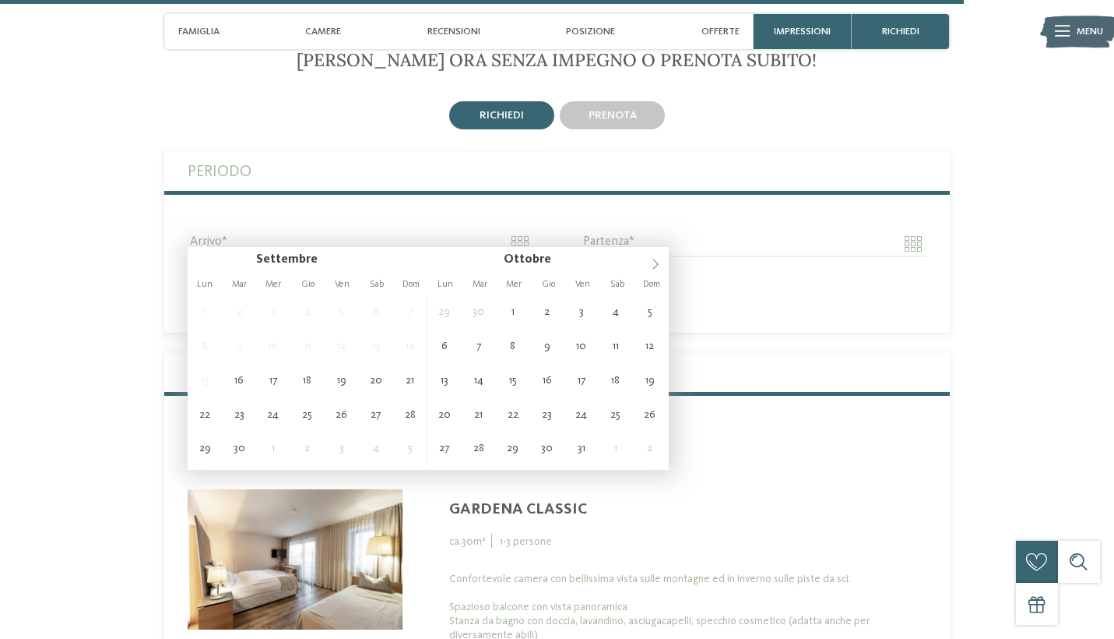
click at [653, 265] on icon at bounding box center [655, 264] width 11 height 11
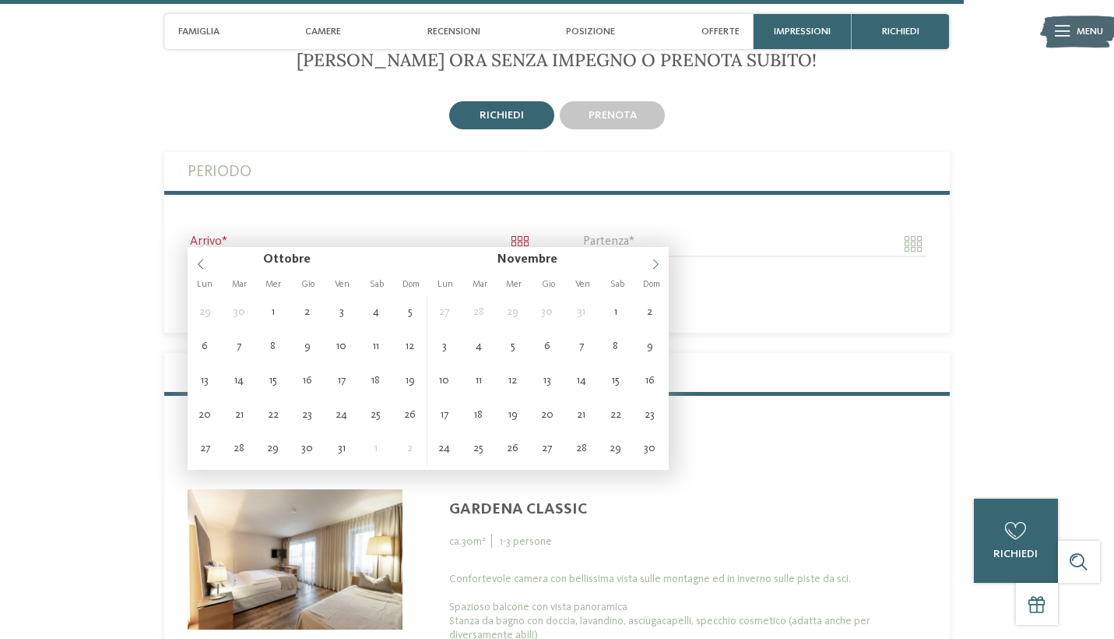
click at [652, 265] on icon at bounding box center [655, 264] width 11 height 11
type input "**********"
type input "****"
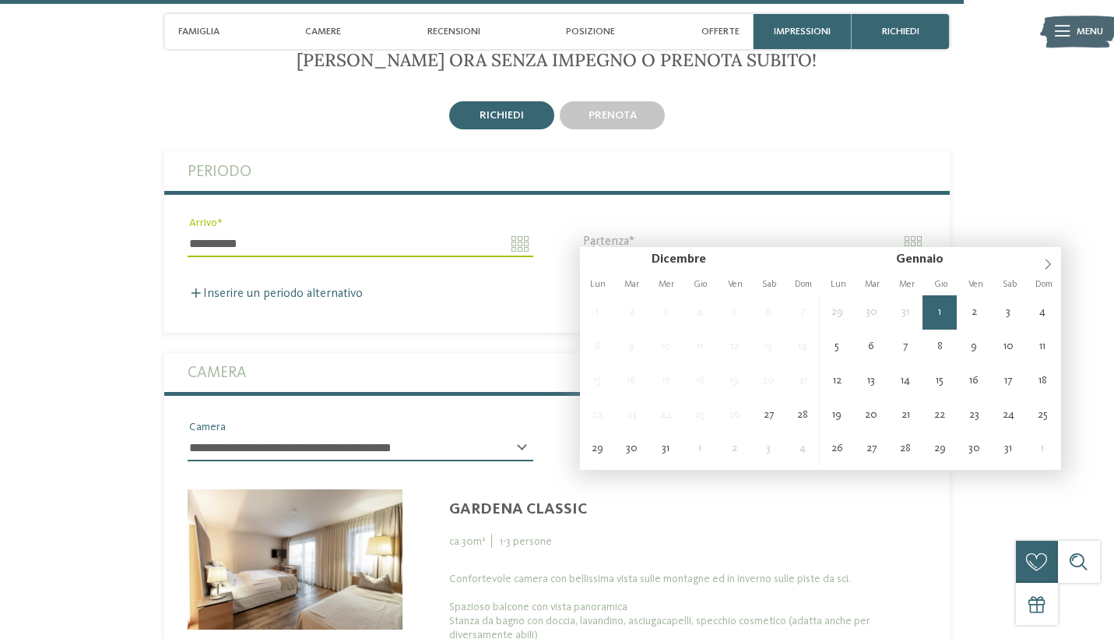
type input "**********"
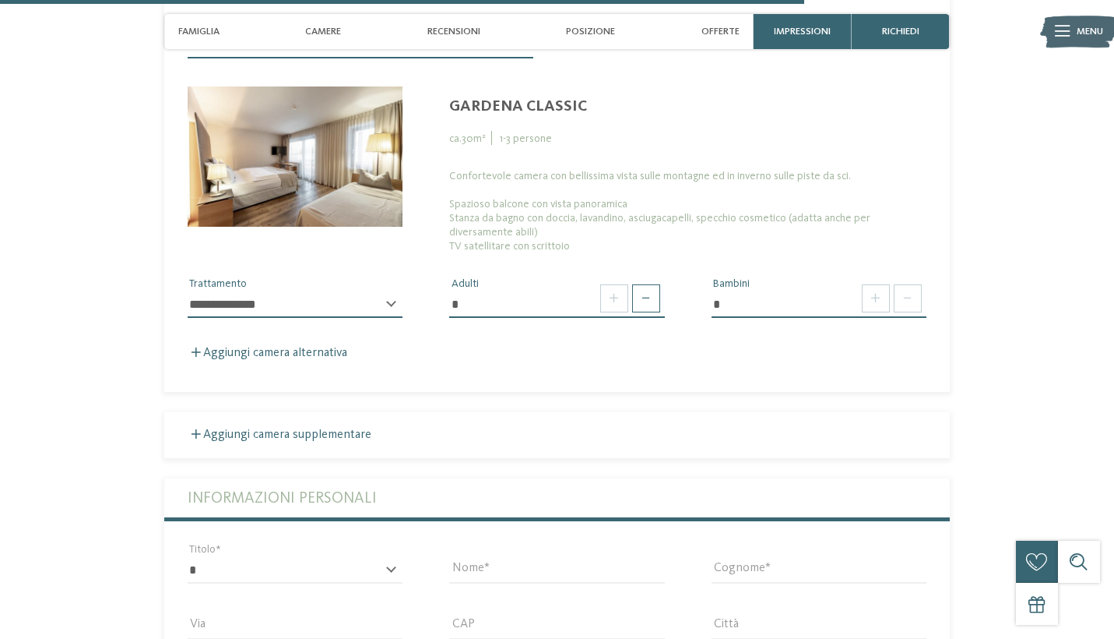
scroll to position [2974, 0]
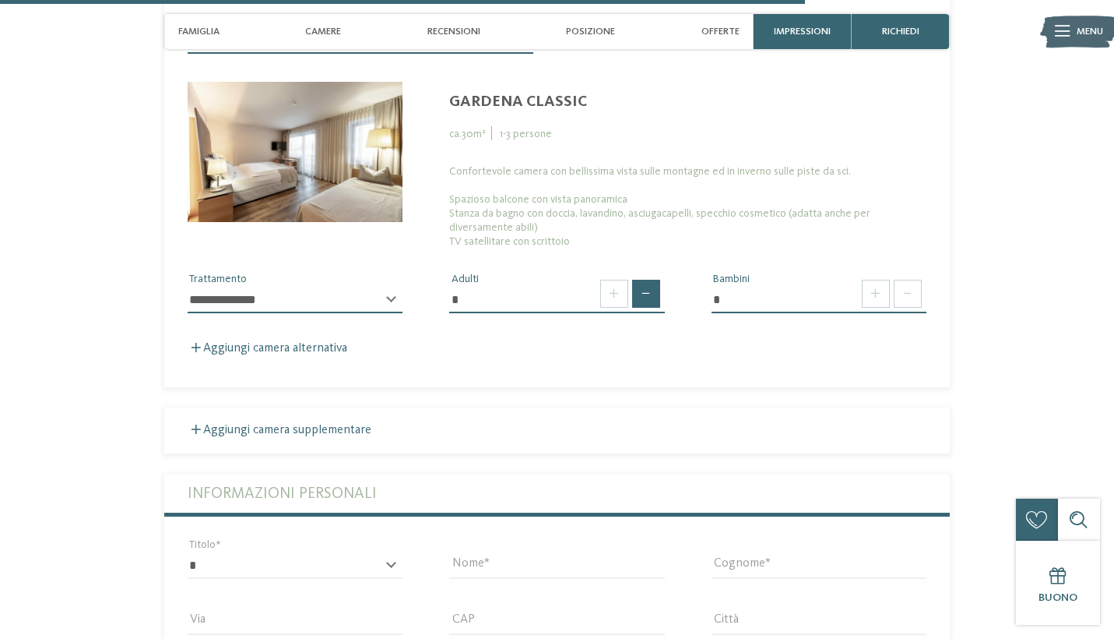
click at [653, 290] on span at bounding box center [646, 294] width 28 height 28
type input "*"
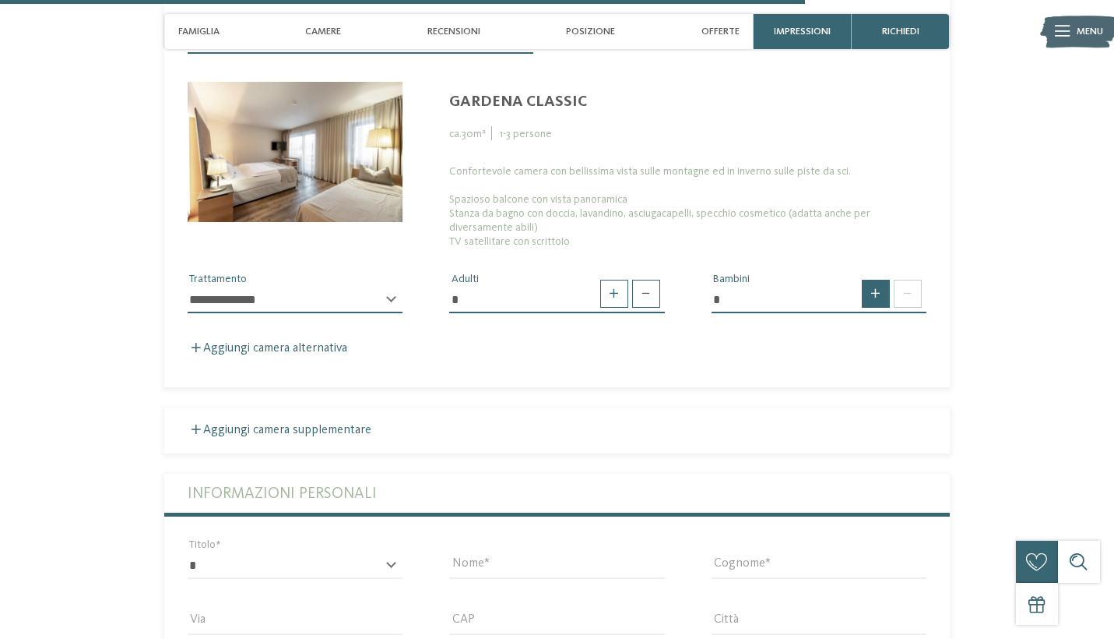
click at [872, 280] on span at bounding box center [876, 294] width 28 height 28
type input "*"
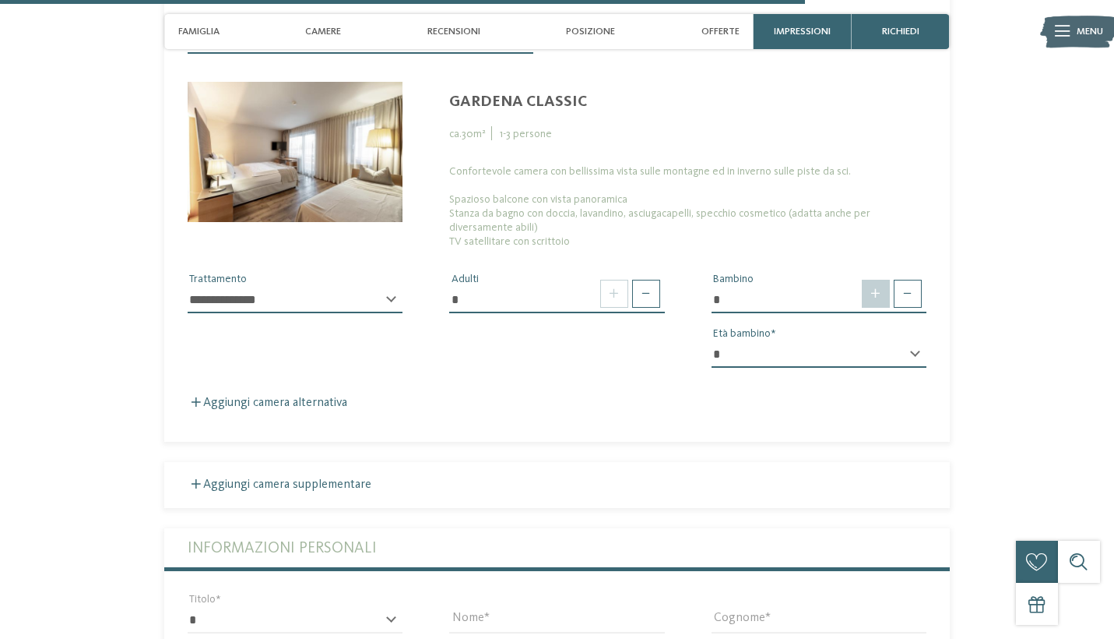
click at [872, 280] on span at bounding box center [876, 294] width 28 height 28
click at [873, 280] on span at bounding box center [876, 294] width 28 height 28
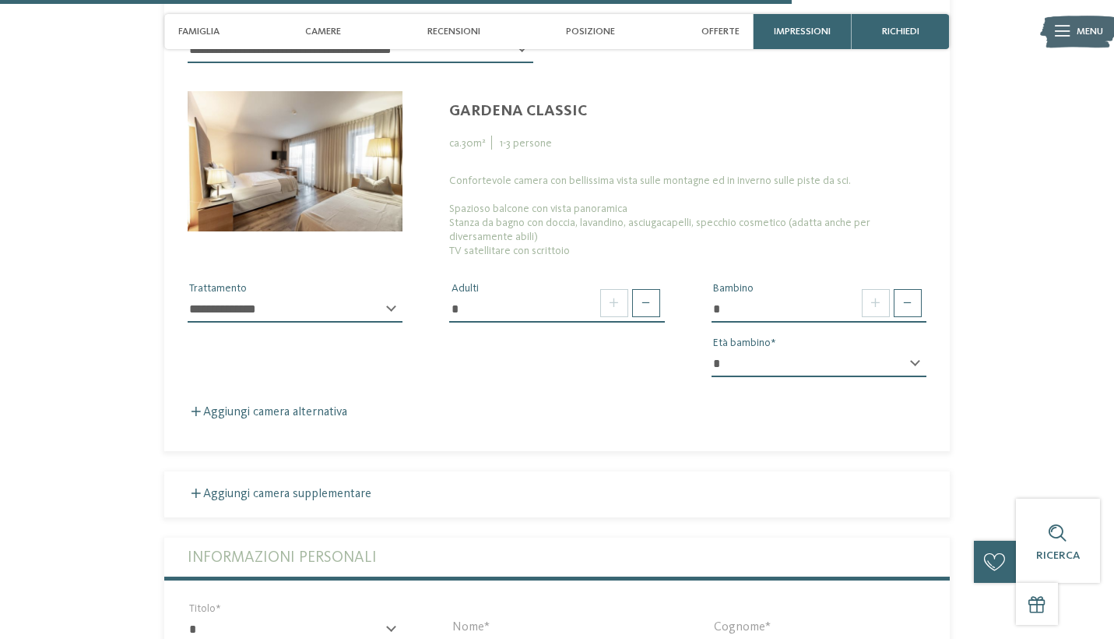
select select "*"
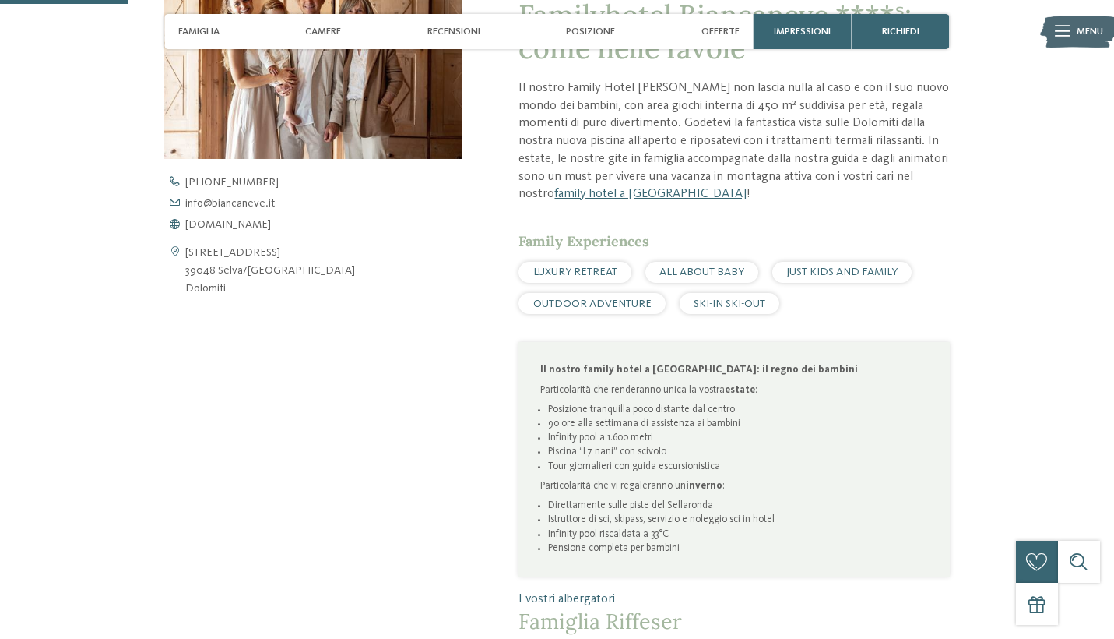
scroll to position [470, 0]
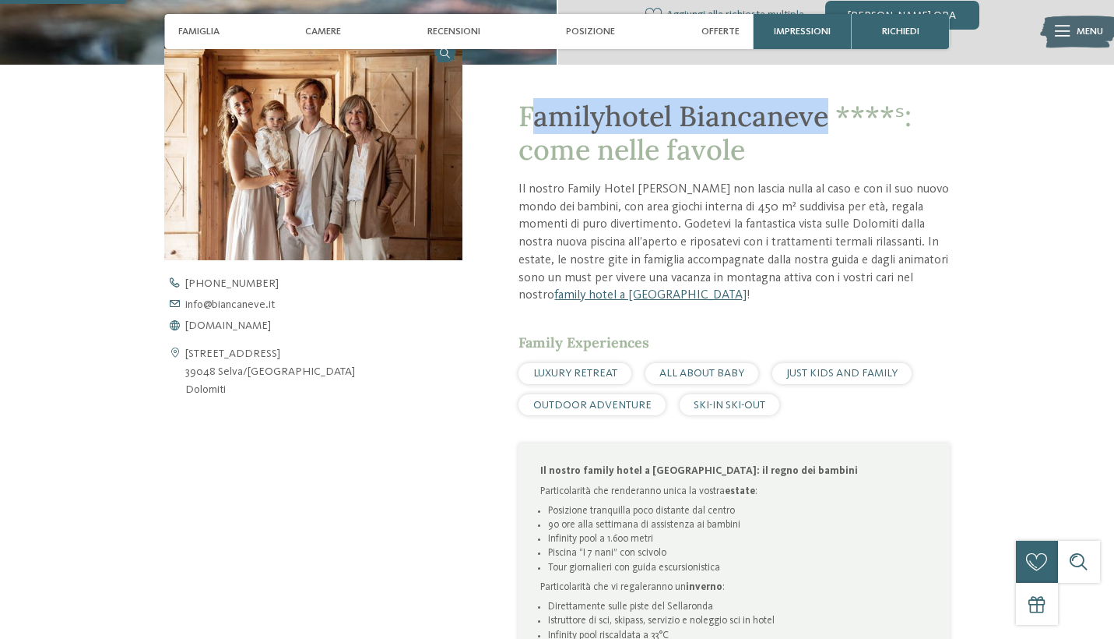
drag, startPoint x: 527, startPoint y: 116, endPoint x: 832, endPoint y: 110, distance: 304.6
click at [832, 110] on span "Familyhotel Biancaneve ****ˢ: come nelle favole" at bounding box center [715, 132] width 393 height 69
drag, startPoint x: 523, startPoint y: 113, endPoint x: 824, endPoint y: 111, distance: 301.4
click at [824, 111] on span "Familyhotel Biancaneve ****ˢ: come nelle favole" at bounding box center [715, 132] width 393 height 69
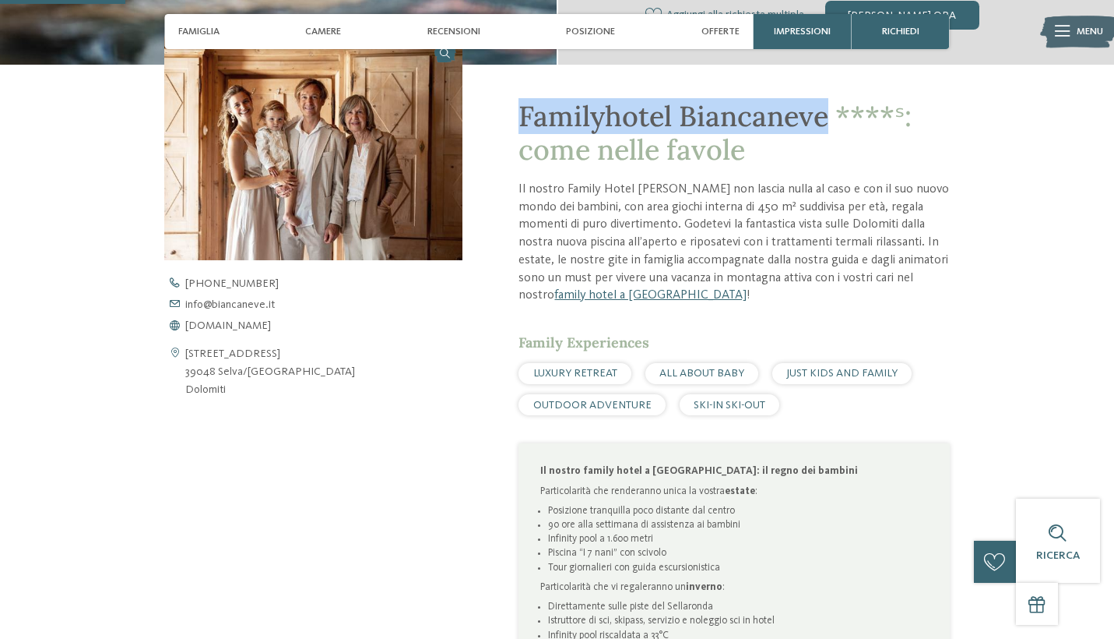
copy span "Familyhotel Biancaneve"
